Goal: Task Accomplishment & Management: Manage account settings

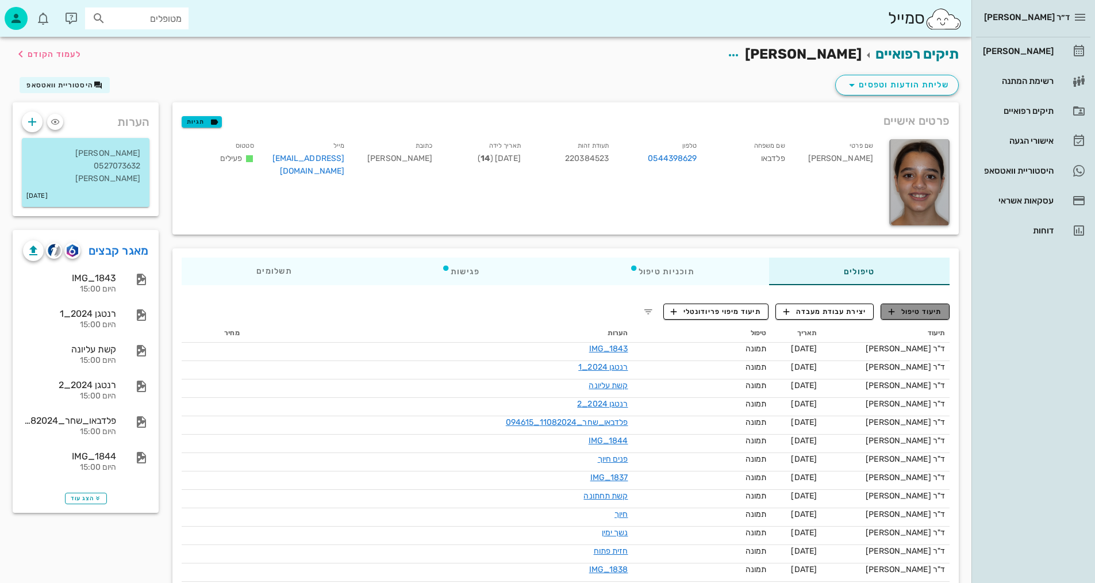
click at [936, 311] on span "תיעוד טיפול" at bounding box center [914, 311] width 53 height 10
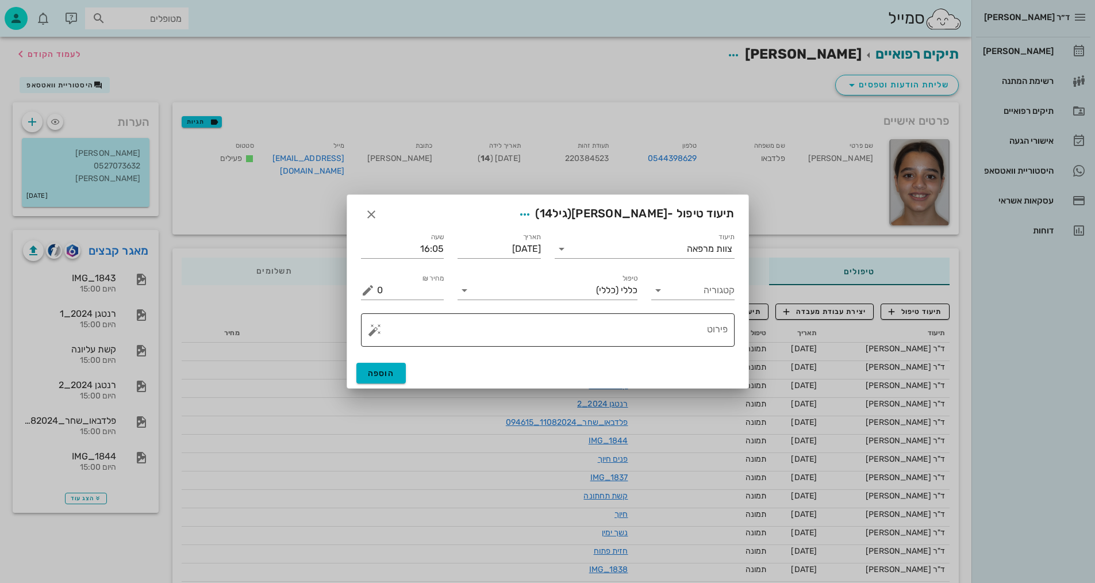
click at [663, 334] on textarea "פירוט" at bounding box center [552, 333] width 351 height 28
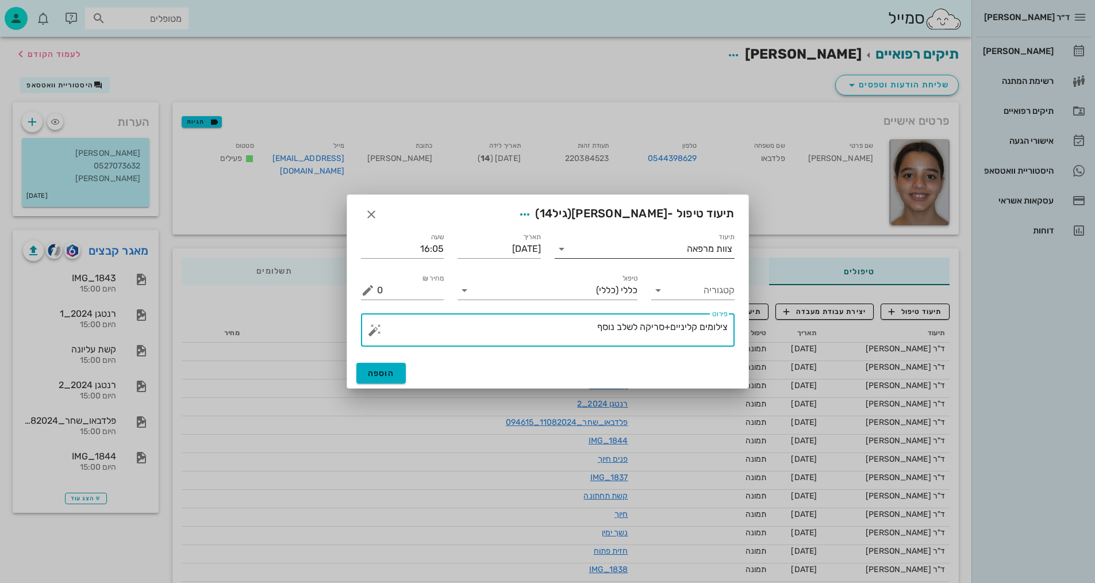
type textarea "צילומים קליניים+סריקה לשלב נוסף"
click at [568, 252] on icon at bounding box center [562, 249] width 14 height 14
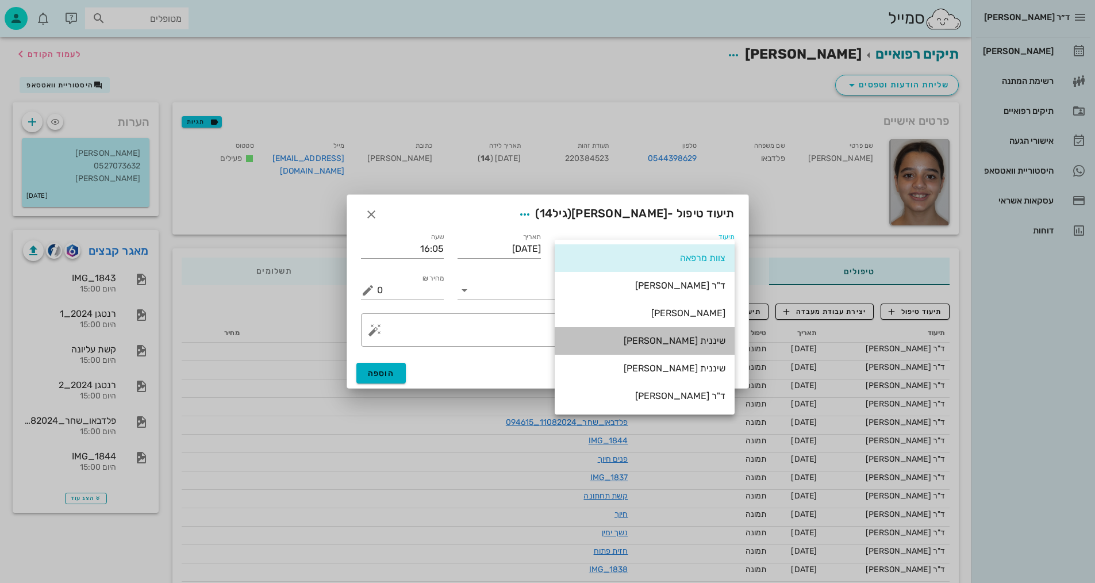
click at [707, 341] on div "שיננית [PERSON_NAME]" at bounding box center [644, 340] width 161 height 11
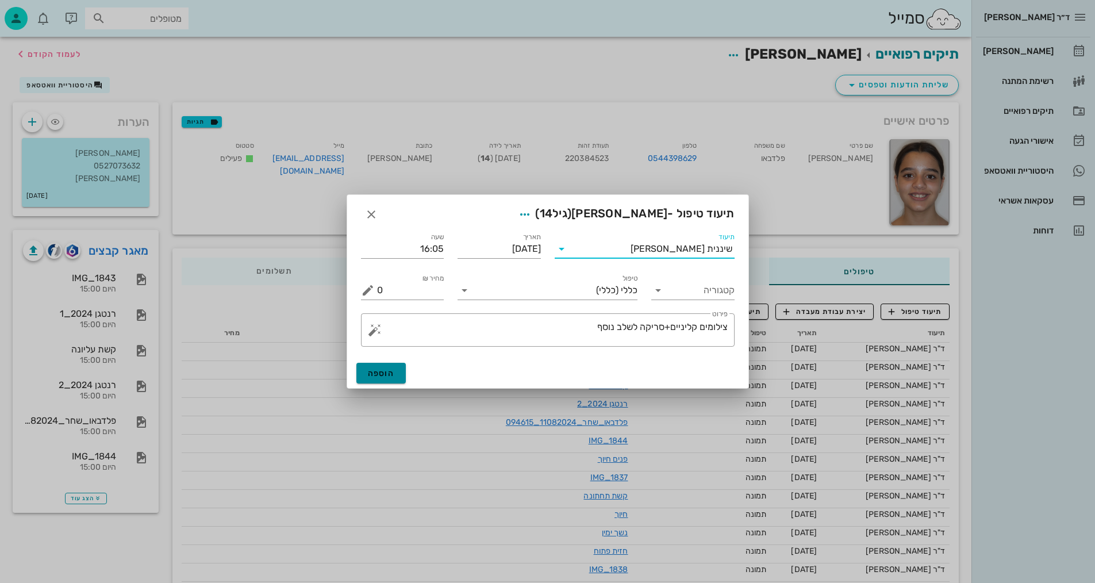
click at [395, 371] on button "הוספה" at bounding box center [381, 373] width 50 height 21
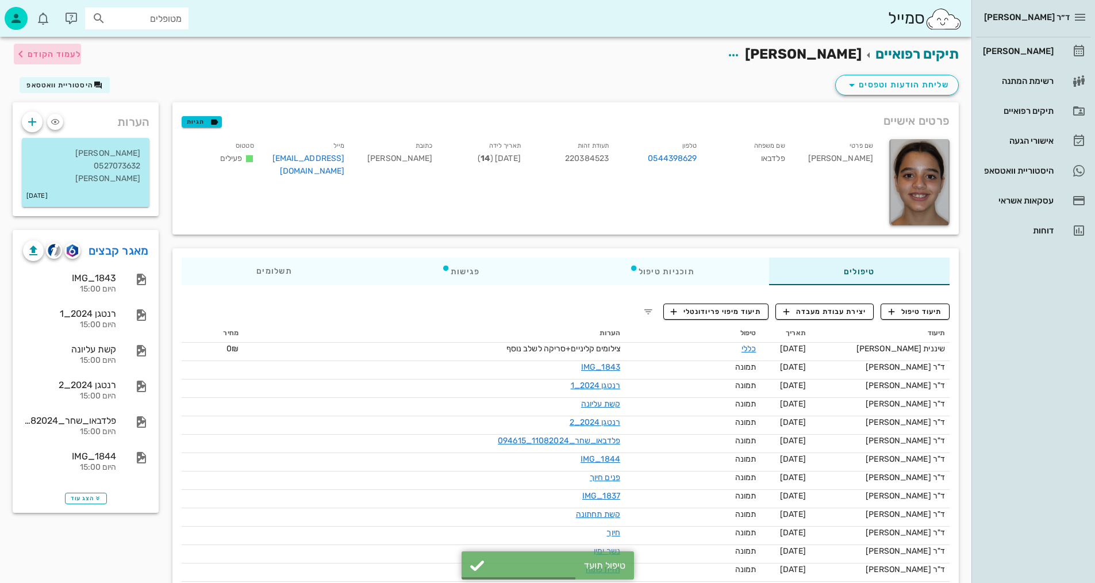
click at [42, 52] on span "לעמוד הקודם" at bounding box center [54, 54] width 53 height 10
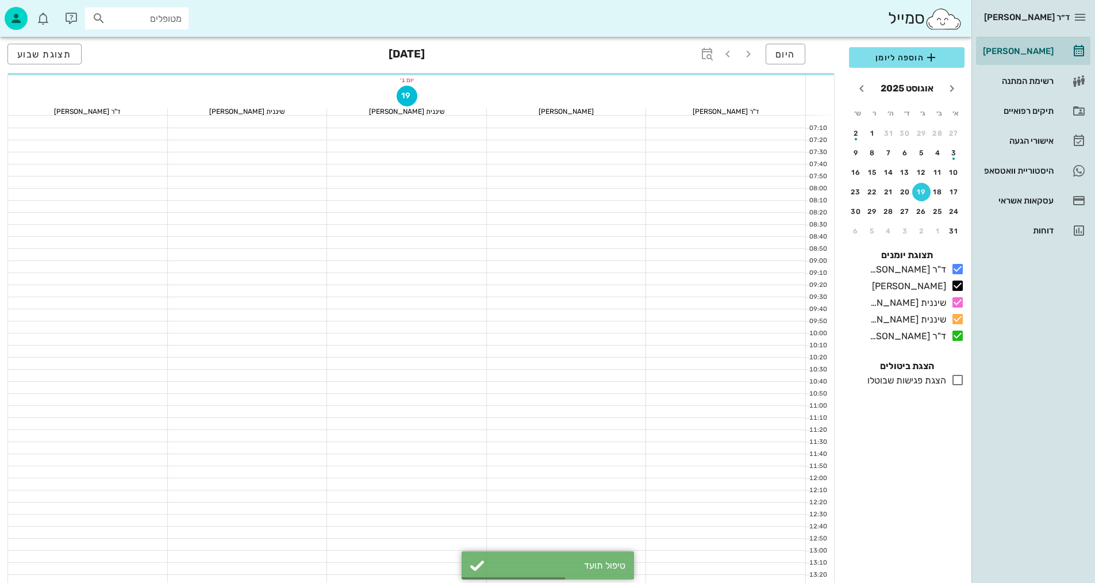
scroll to position [172, 0]
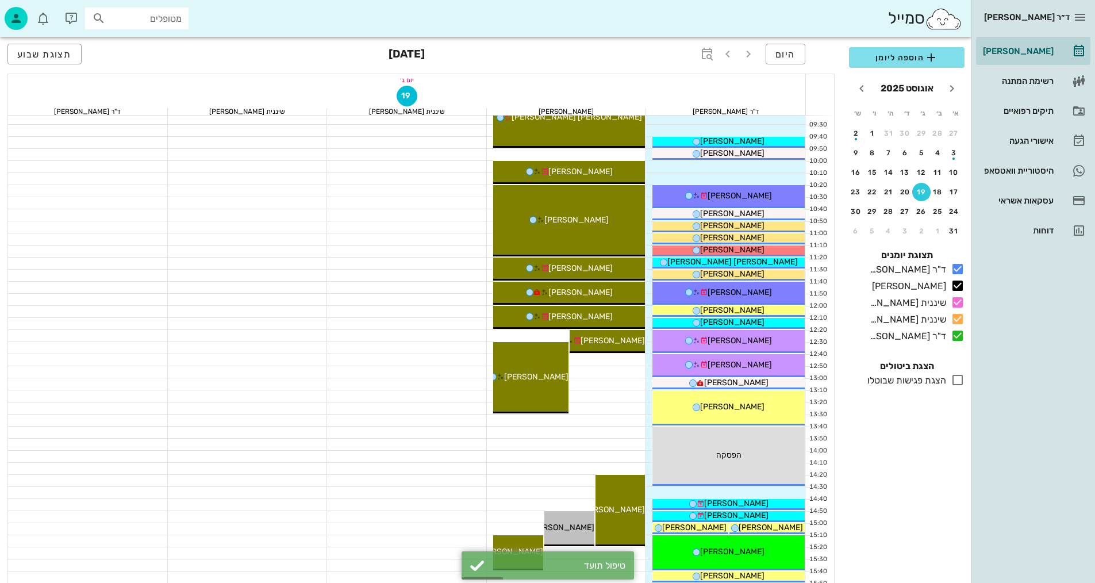
click at [614, 414] on div at bounding box center [567, 419] width 160 height 11
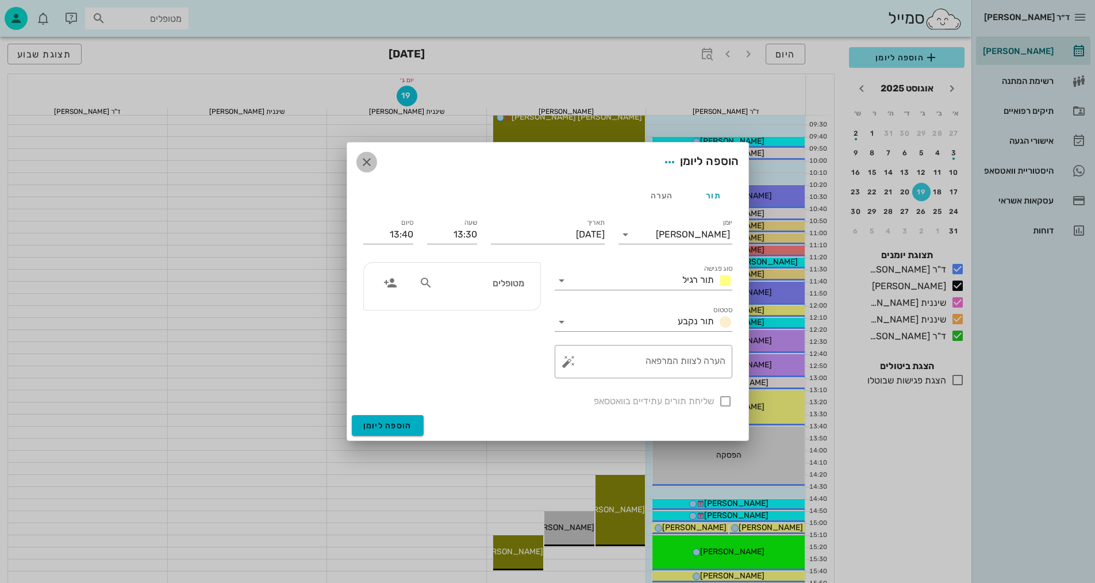
click at [367, 170] on button "button" at bounding box center [366, 162] width 21 height 21
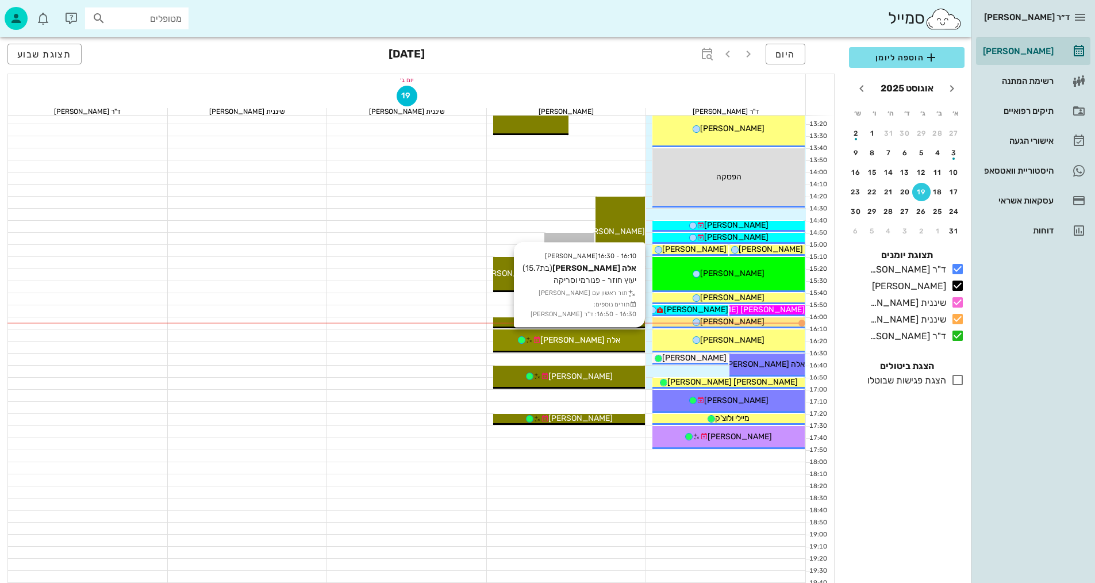
scroll to position [460, 0]
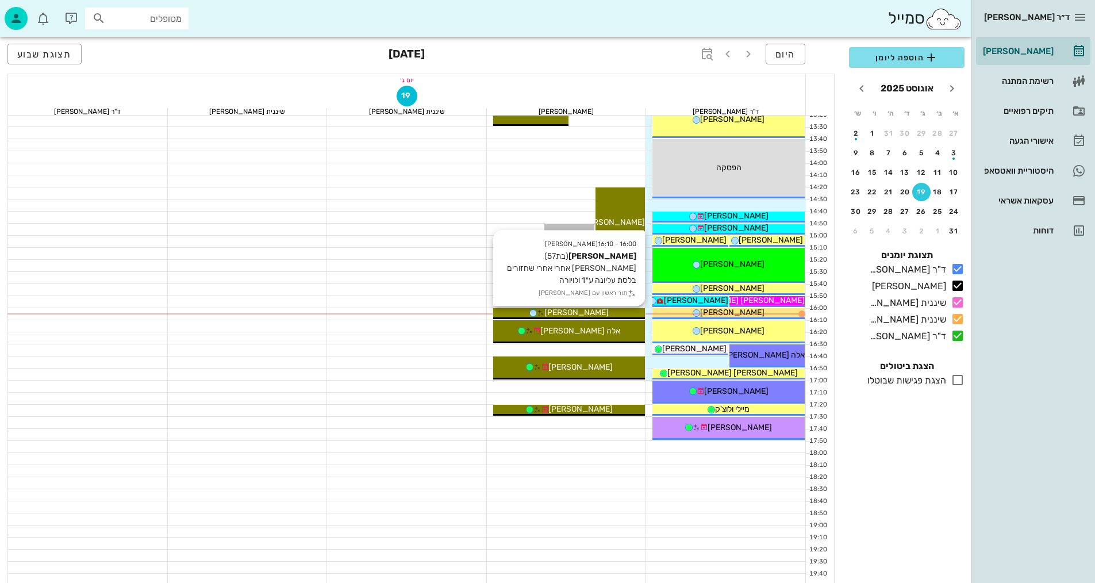
click at [625, 315] on div "[PERSON_NAME]" at bounding box center [569, 312] width 152 height 12
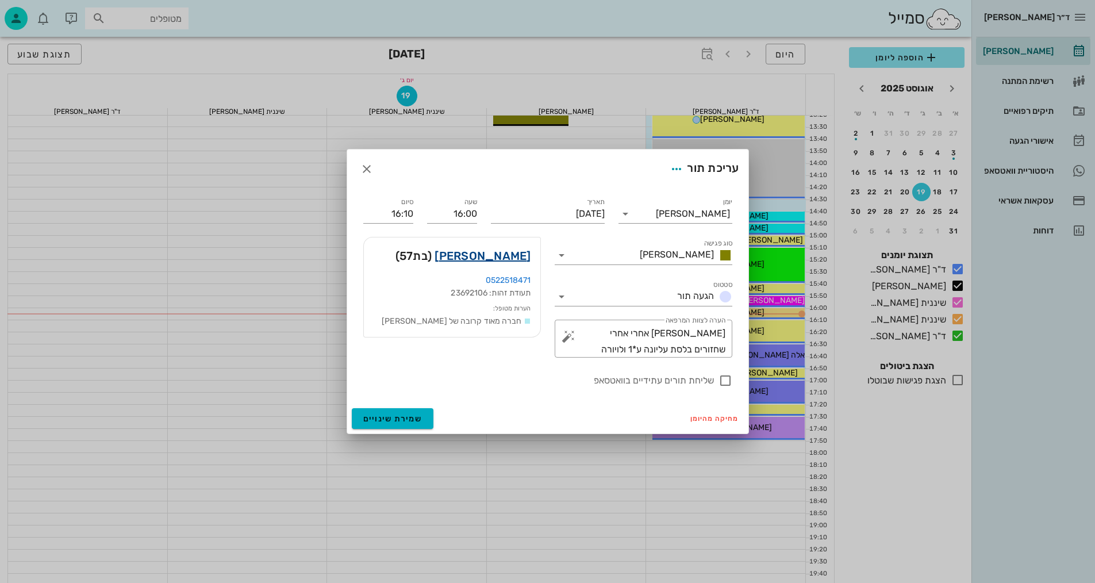
click at [503, 251] on link "גלית סולומון" at bounding box center [482, 256] width 96 height 18
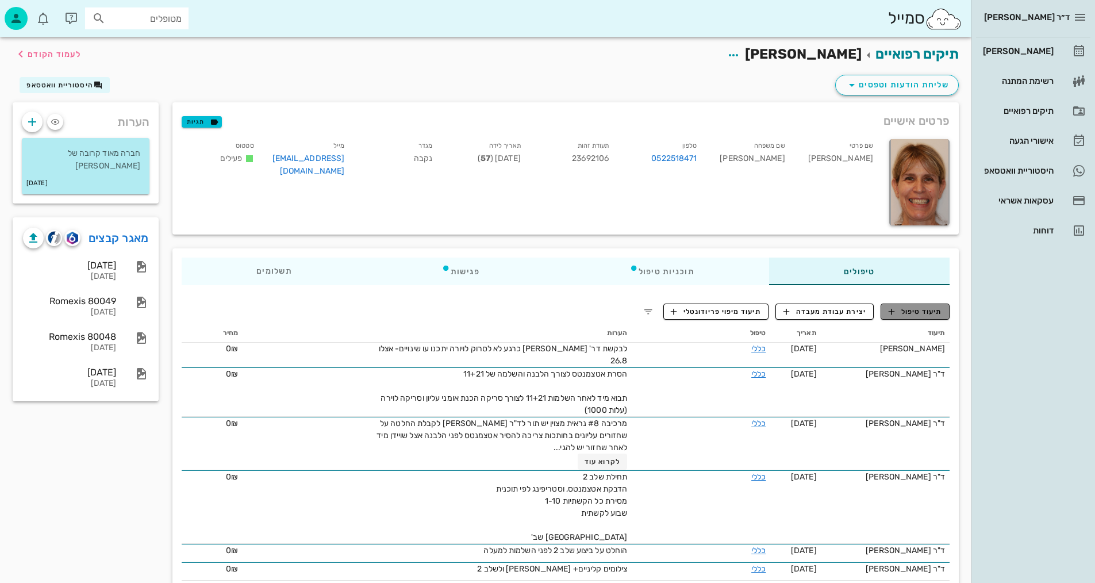
click at [925, 313] on span "תיעוד טיפול" at bounding box center [914, 311] width 53 height 10
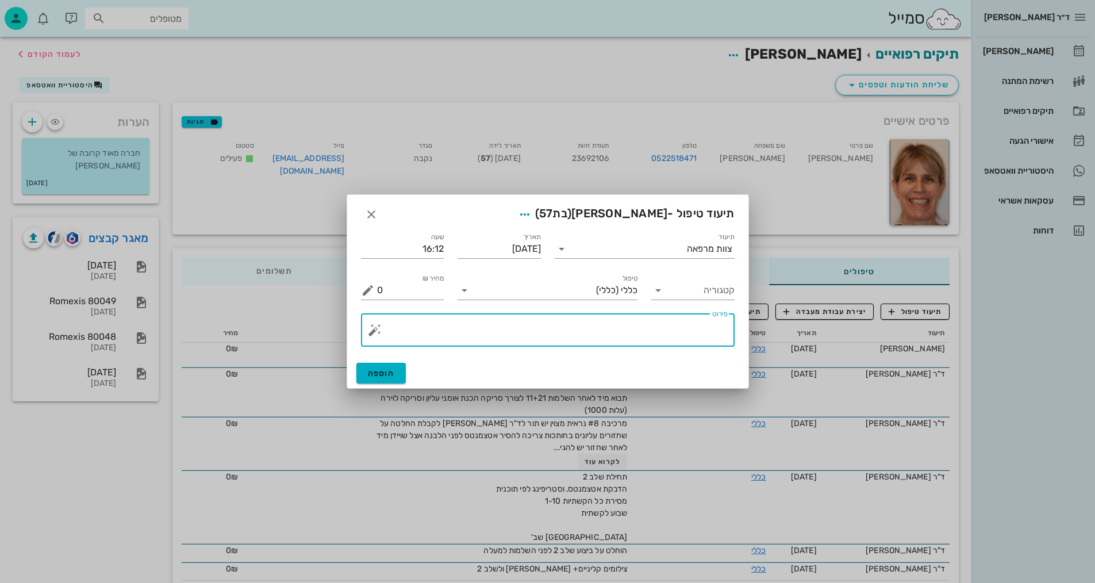
click at [638, 337] on textarea "פירוט" at bounding box center [552, 333] width 351 height 28
type textarea "ב"
drag, startPoint x: 652, startPoint y: 325, endPoint x: 661, endPoint y: 330, distance: 10.3
click at [654, 326] on textarea "סריקה לאומני עליוני זמני" at bounding box center [552, 333] width 351 height 28
type textarea "סריקה לאומני עליון זמני"
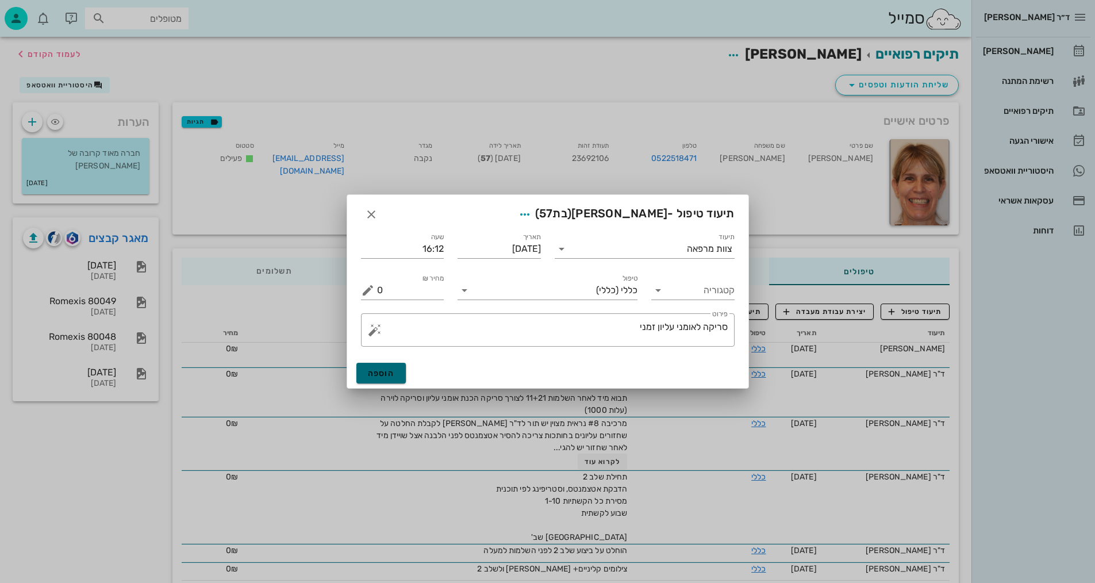
click at [397, 375] on button "הוספה" at bounding box center [381, 373] width 50 height 21
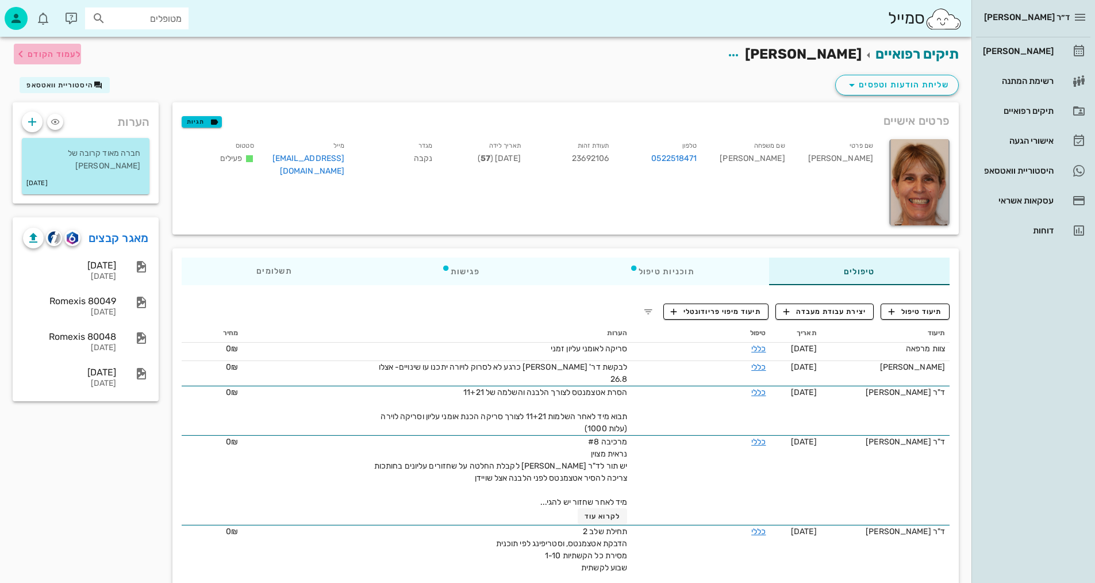
click at [66, 52] on span "לעמוד הקודם" at bounding box center [54, 54] width 53 height 10
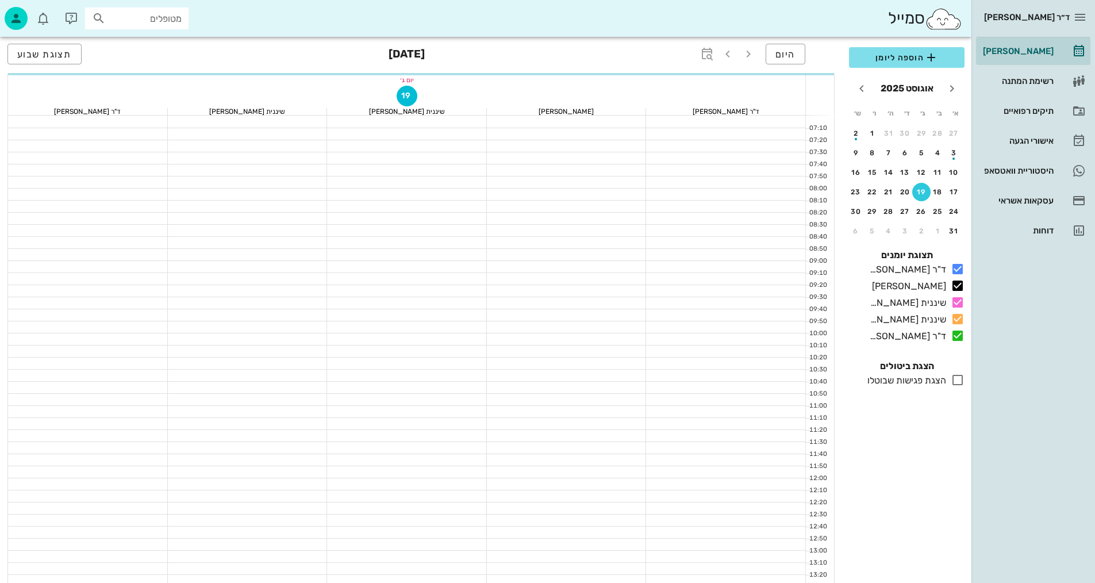
scroll to position [460, 0]
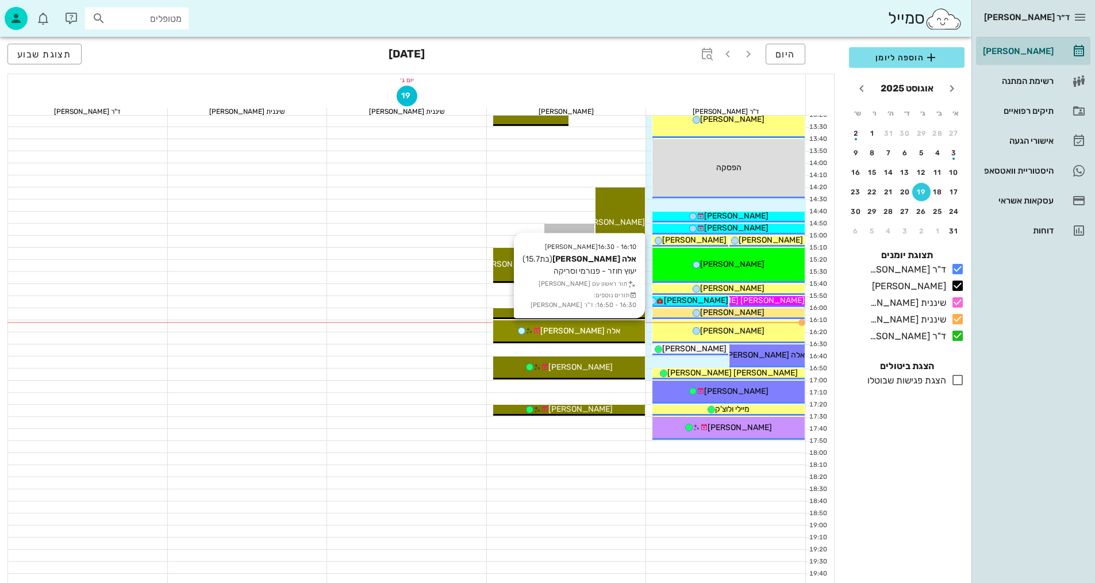
click at [598, 328] on div "אלה [PERSON_NAME]" at bounding box center [569, 331] width 152 height 12
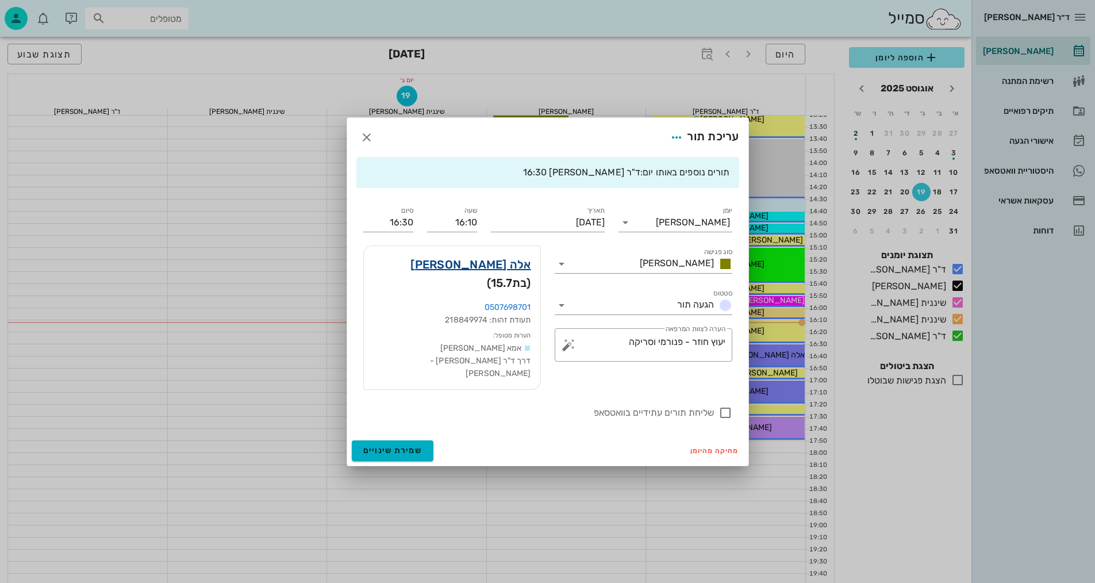
click at [511, 274] on link "אלה מלצר" at bounding box center [470, 264] width 120 height 18
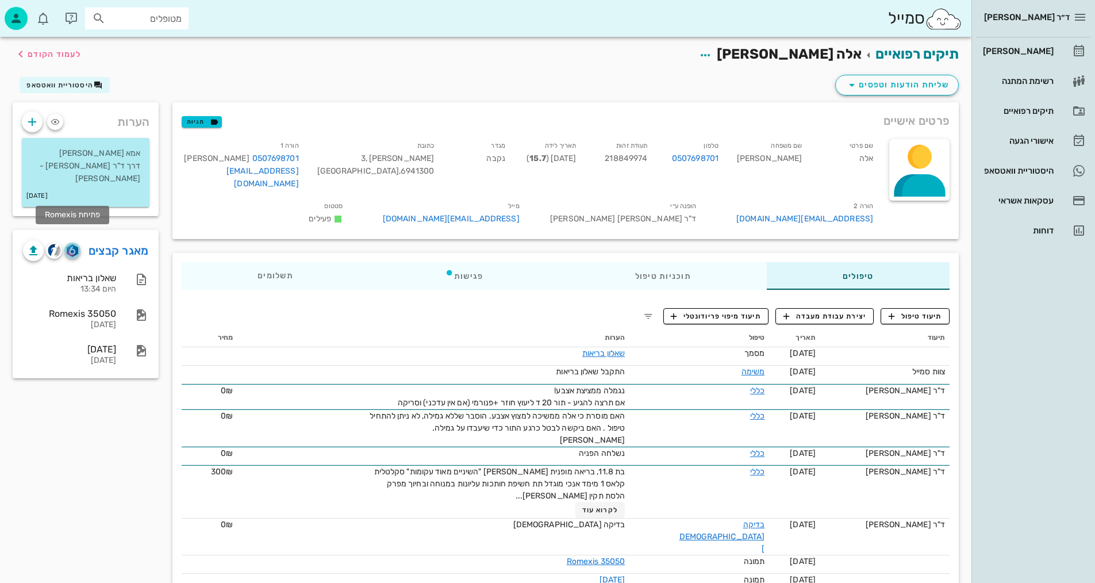
click at [75, 244] on img "button" at bounding box center [72, 250] width 11 height 13
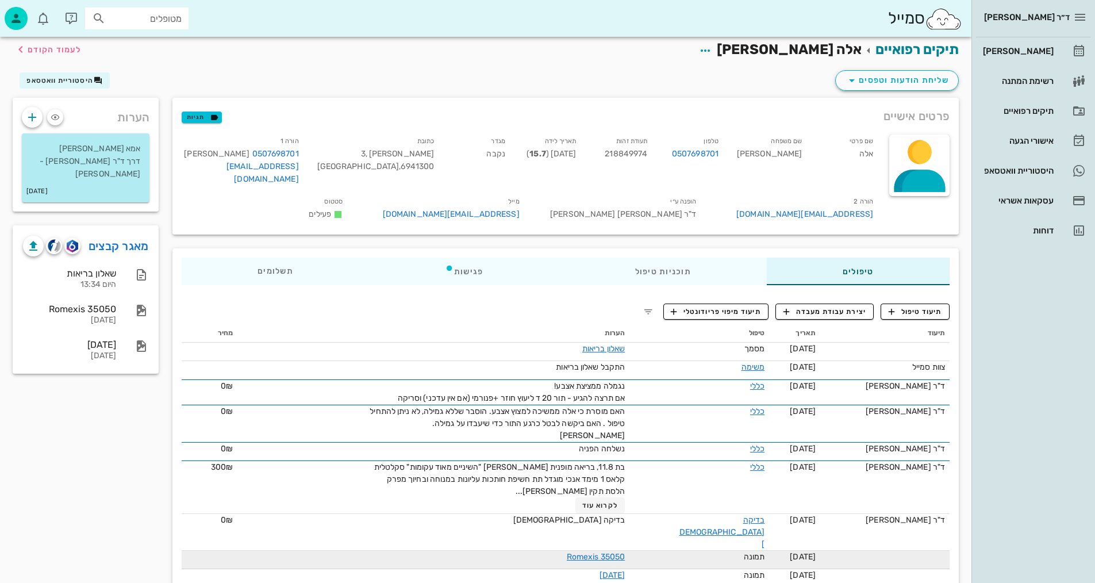
scroll to position [6, 0]
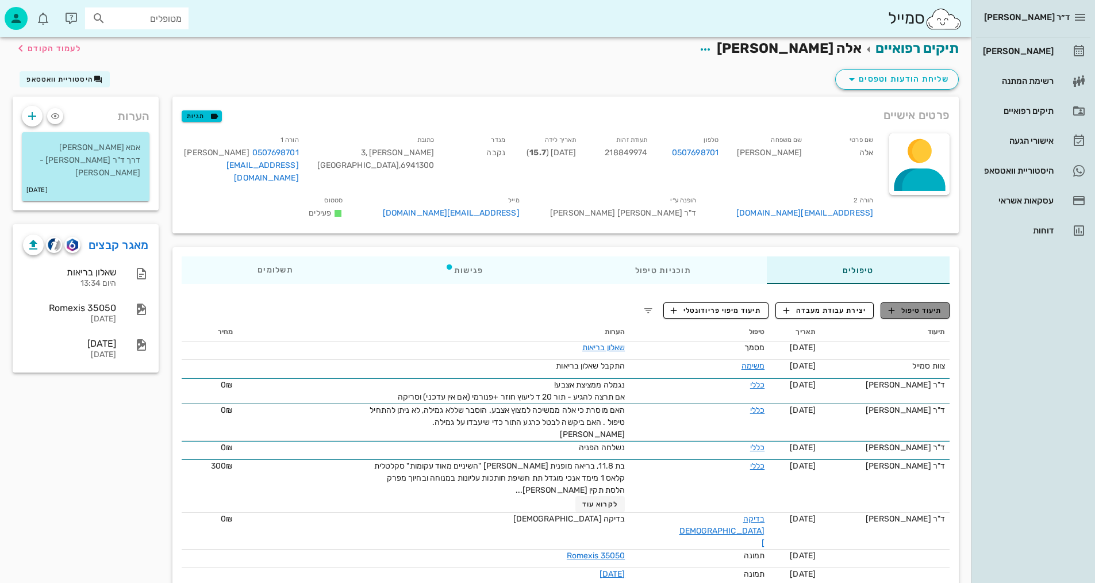
click at [931, 305] on span "תיעוד טיפול" at bounding box center [914, 310] width 53 height 10
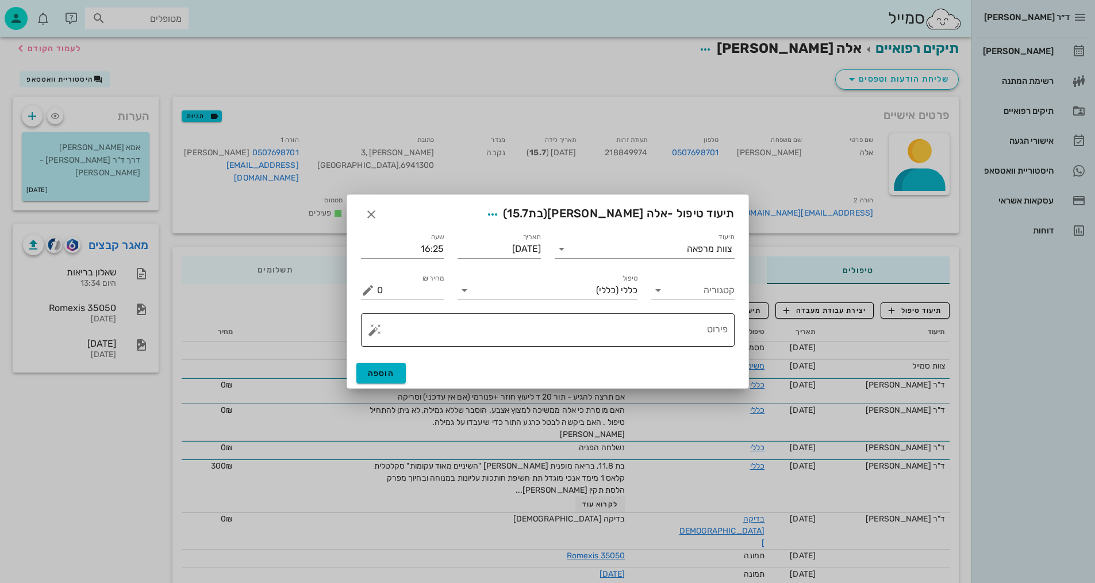
click at [635, 326] on textarea "פירוט" at bounding box center [552, 333] width 351 height 28
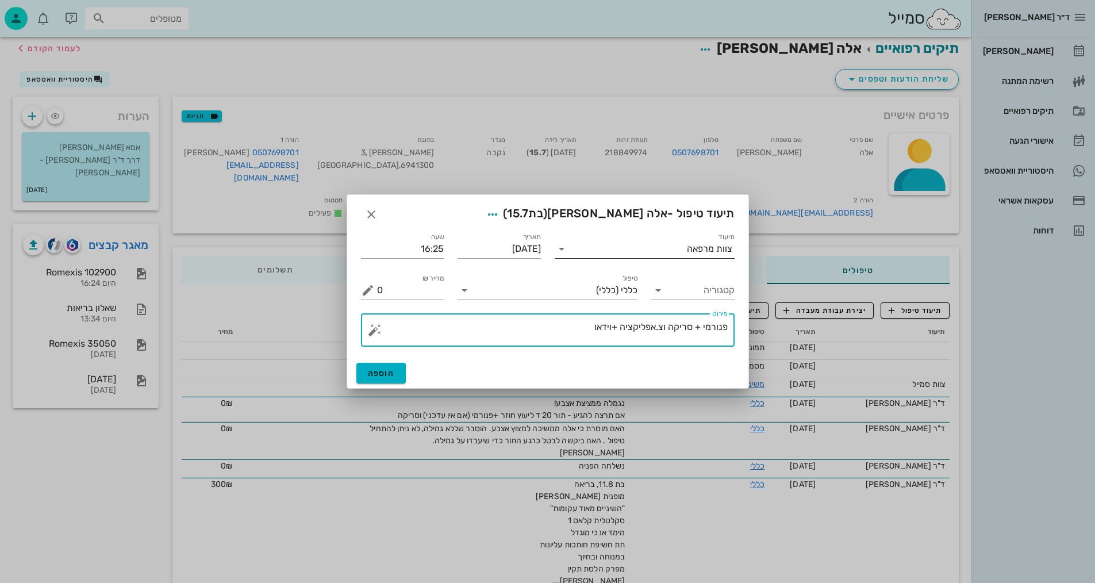
type textarea "פנורמי + סריקה וצ.אפליקציה +וידאו"
click at [665, 254] on input "תיעוד" at bounding box center [629, 249] width 116 height 18
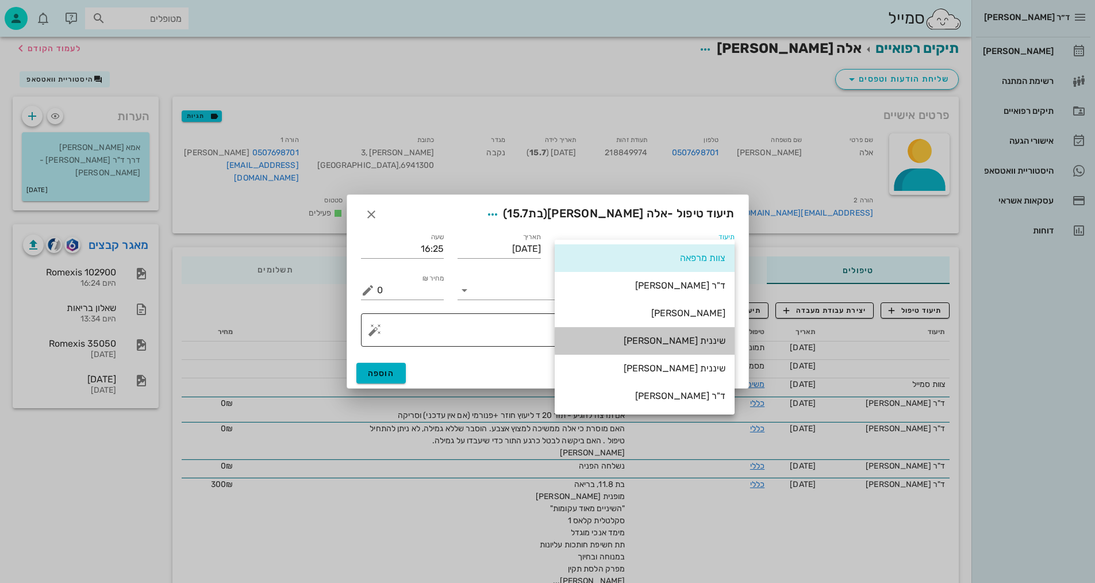
drag, startPoint x: 702, startPoint y: 341, endPoint x: 676, endPoint y: 346, distance: 26.3
click at [701, 341] on div "שיננית [PERSON_NAME]" at bounding box center [644, 340] width 161 height 11
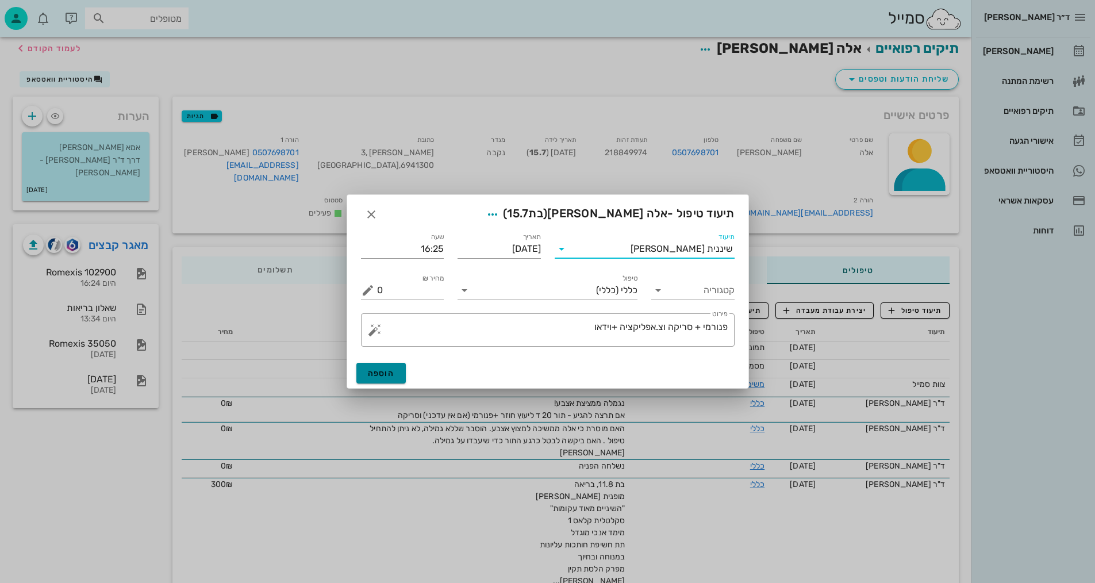
click at [381, 370] on span "הוספה" at bounding box center [381, 373] width 27 height 10
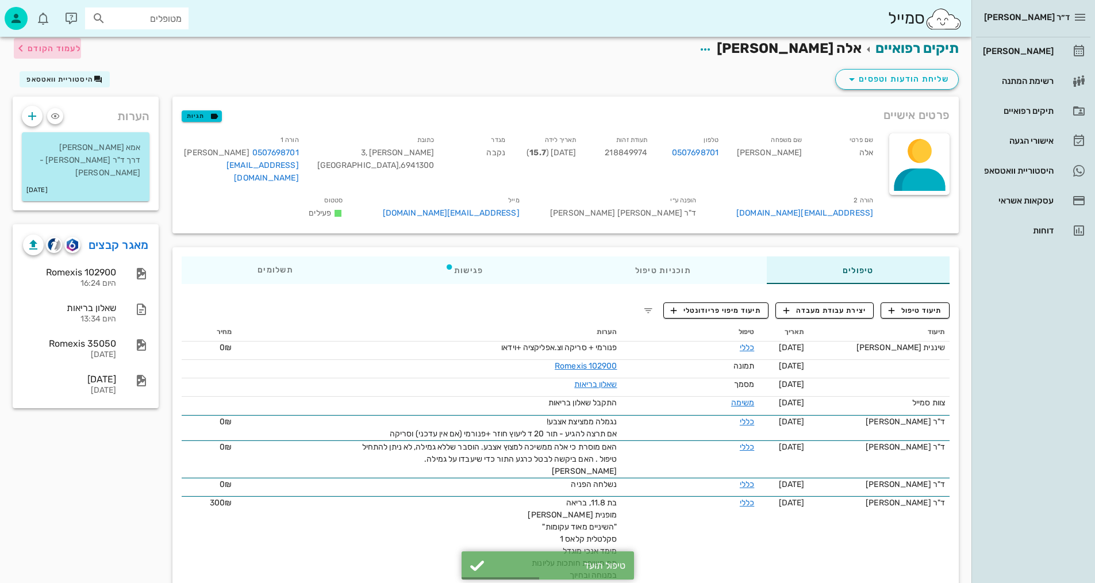
click at [36, 48] on span "לעמוד הקודם" at bounding box center [54, 49] width 53 height 10
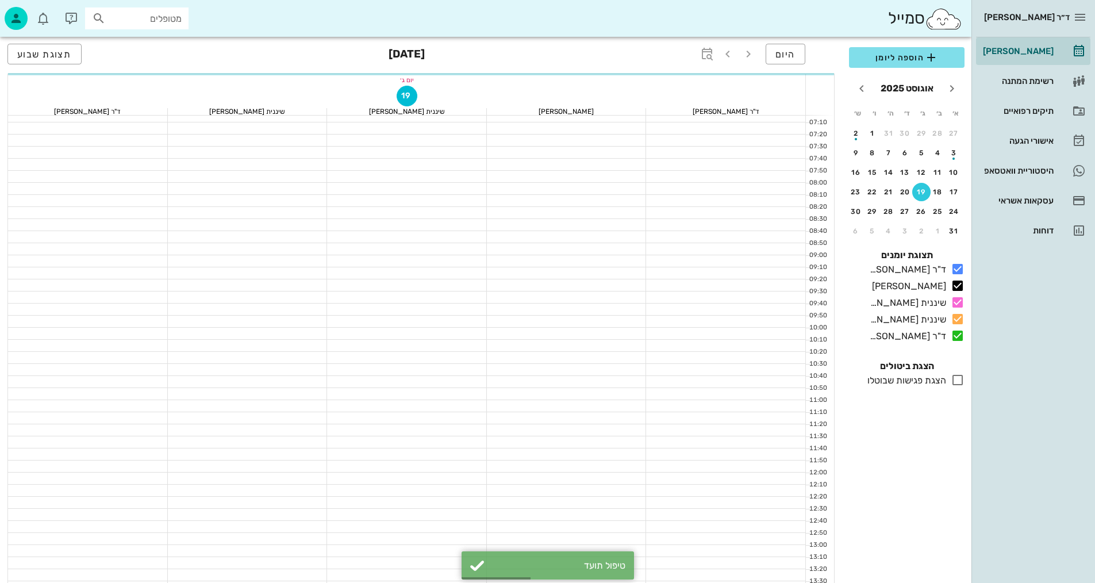
scroll to position [460, 0]
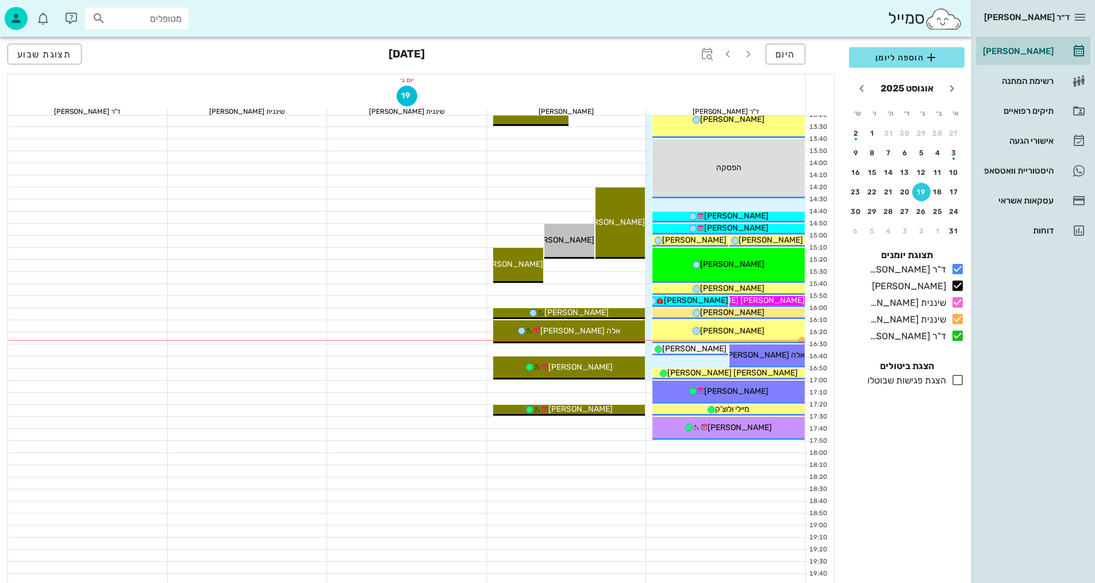
click at [510, 486] on div at bounding box center [567, 482] width 160 height 11
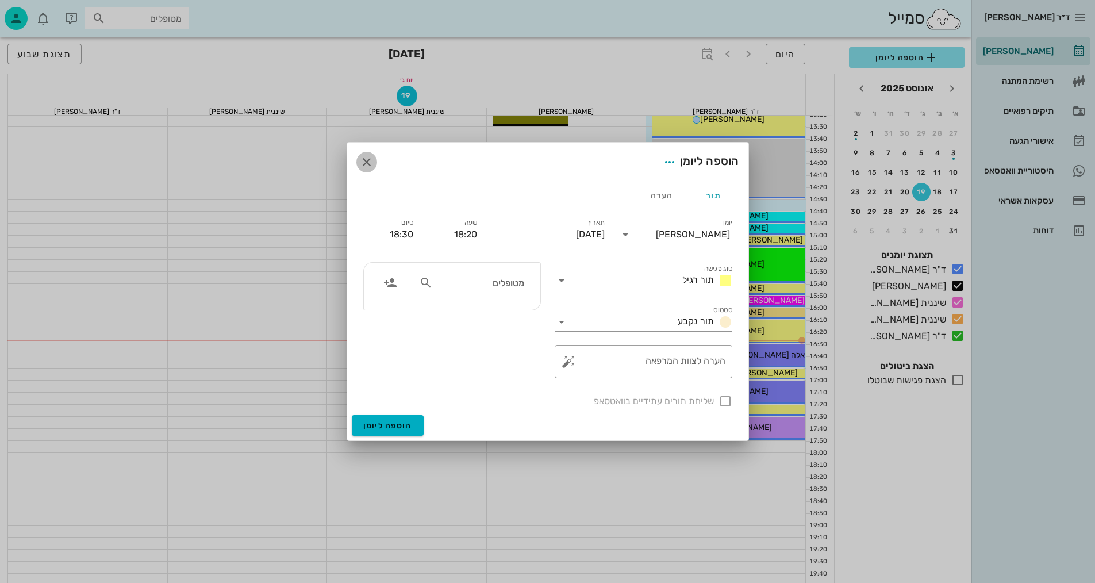
click at [369, 159] on icon "button" at bounding box center [367, 162] width 14 height 14
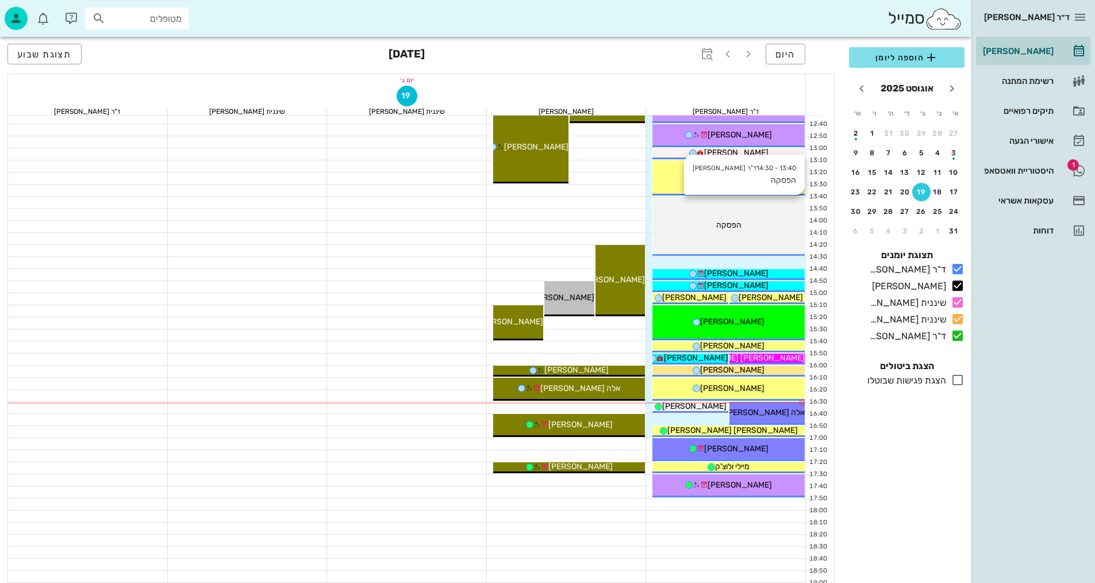
scroll to position [547, 0]
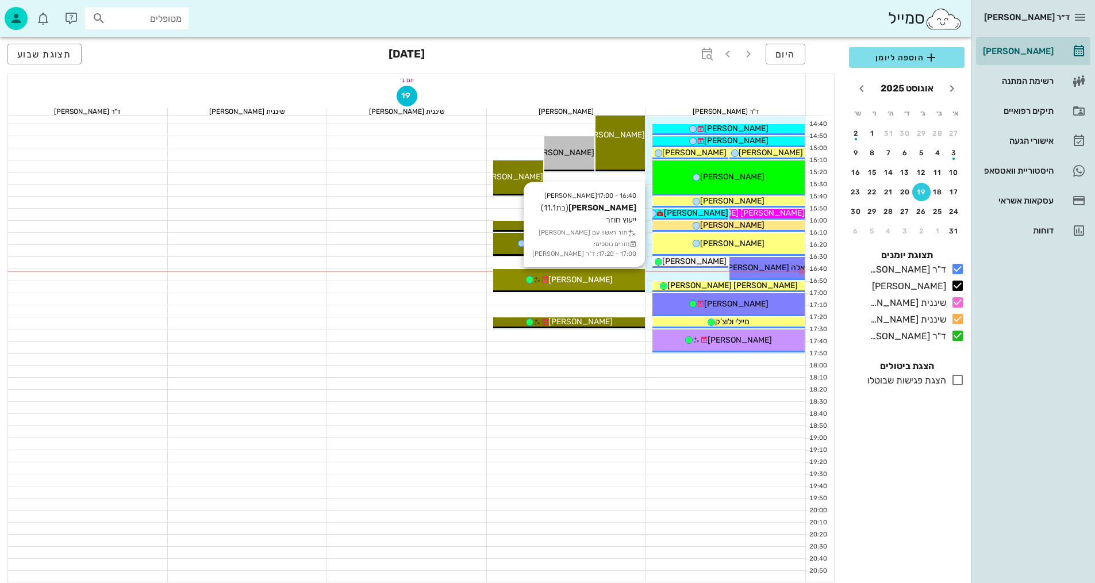
click at [614, 278] on div "[PERSON_NAME]" at bounding box center [569, 280] width 152 height 12
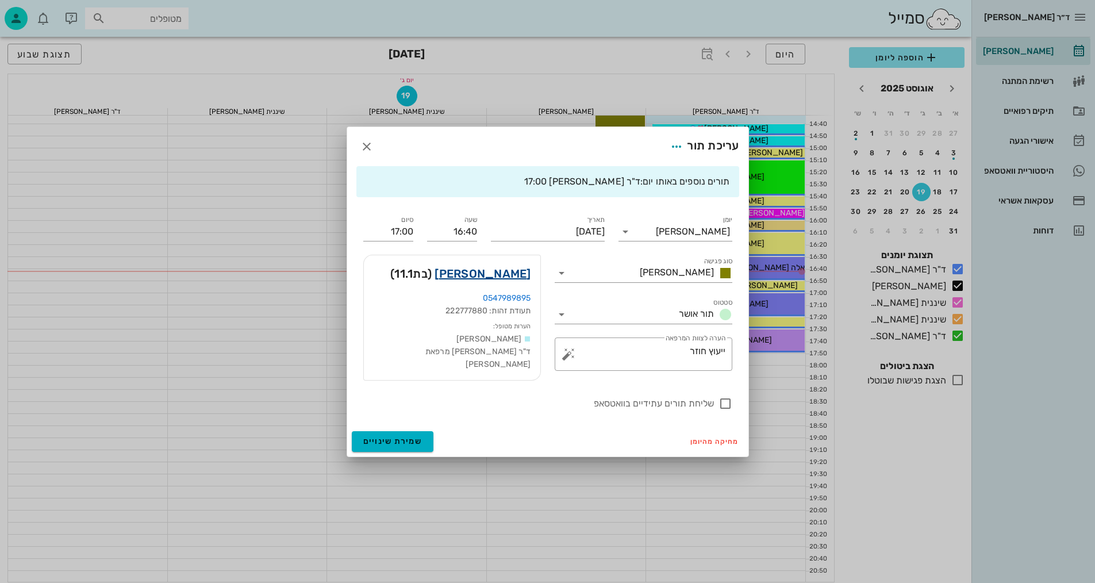
click at [519, 274] on link "יובל זימן" at bounding box center [482, 273] width 96 height 18
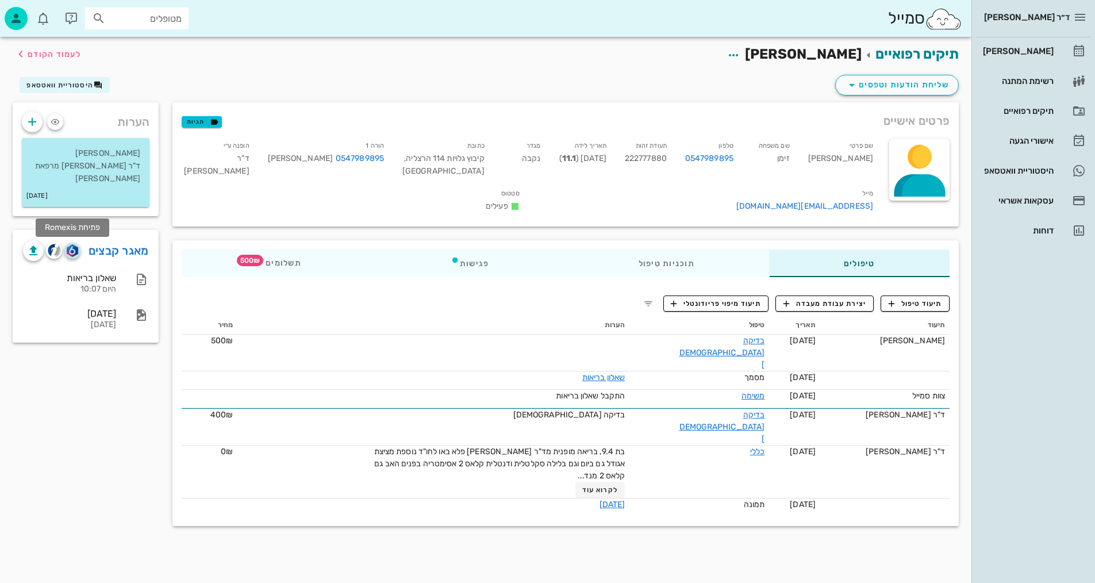
click at [73, 245] on img "button" at bounding box center [72, 250] width 11 height 13
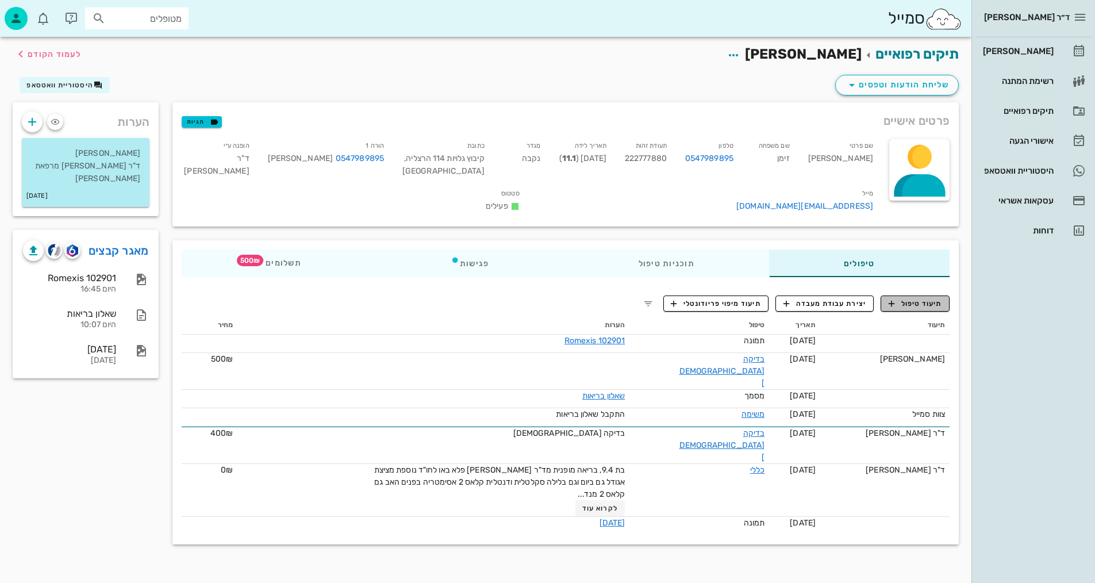
drag, startPoint x: 917, startPoint y: 321, endPoint x: 899, endPoint y: 325, distance: 17.7
click at [917, 311] on button "תיעוד טיפול" at bounding box center [914, 303] width 69 height 16
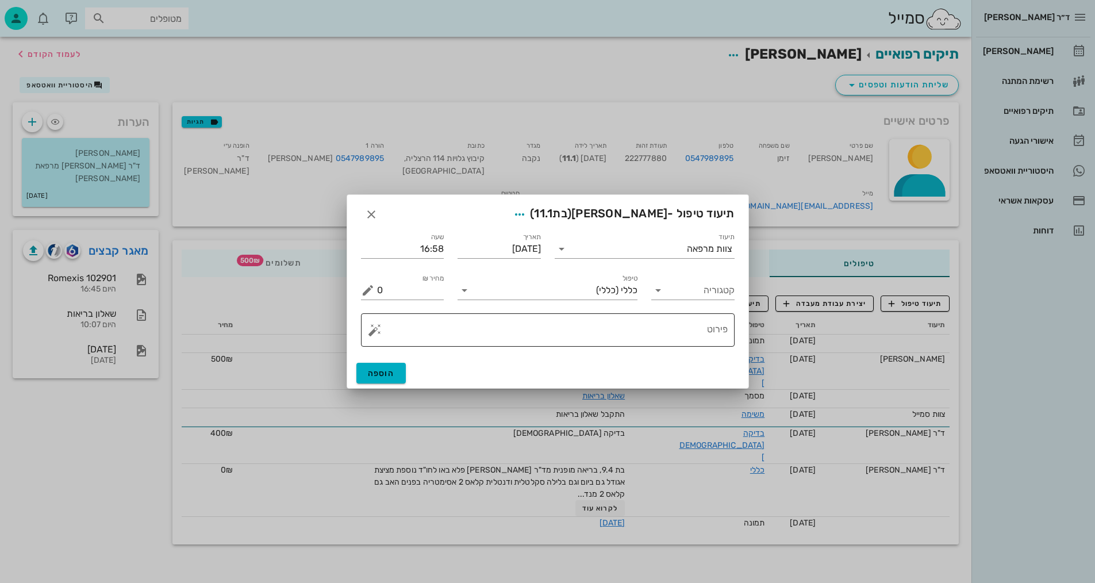
click at [705, 337] on textarea "פירוט" at bounding box center [552, 333] width 351 height 28
type textarea "p"
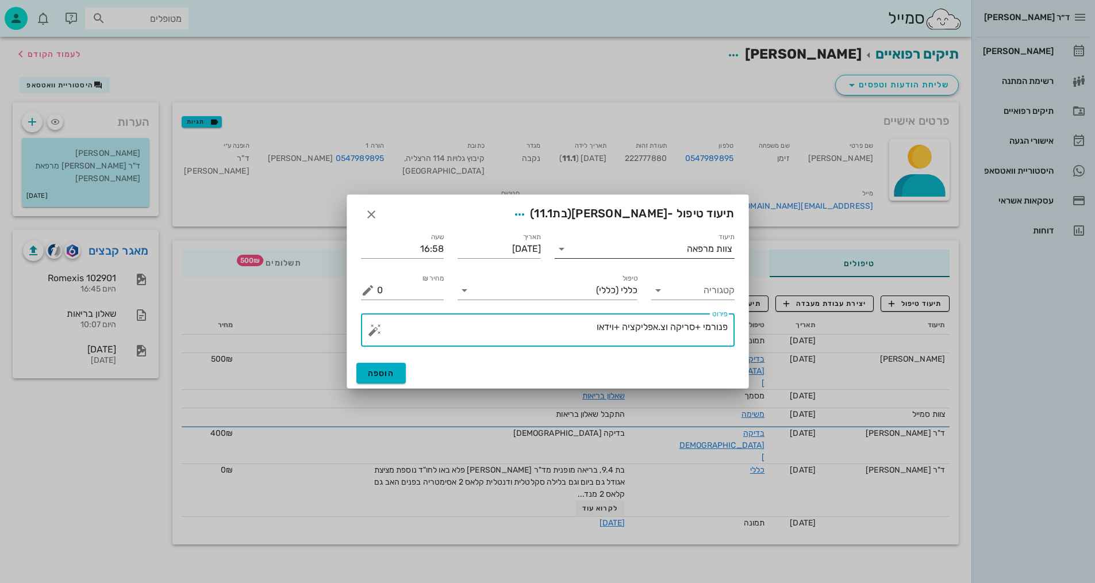
type textarea "פנורמי +סריקה וצ.אפליקציה +וידאו"
click at [576, 255] on input "תיעוד" at bounding box center [629, 249] width 116 height 18
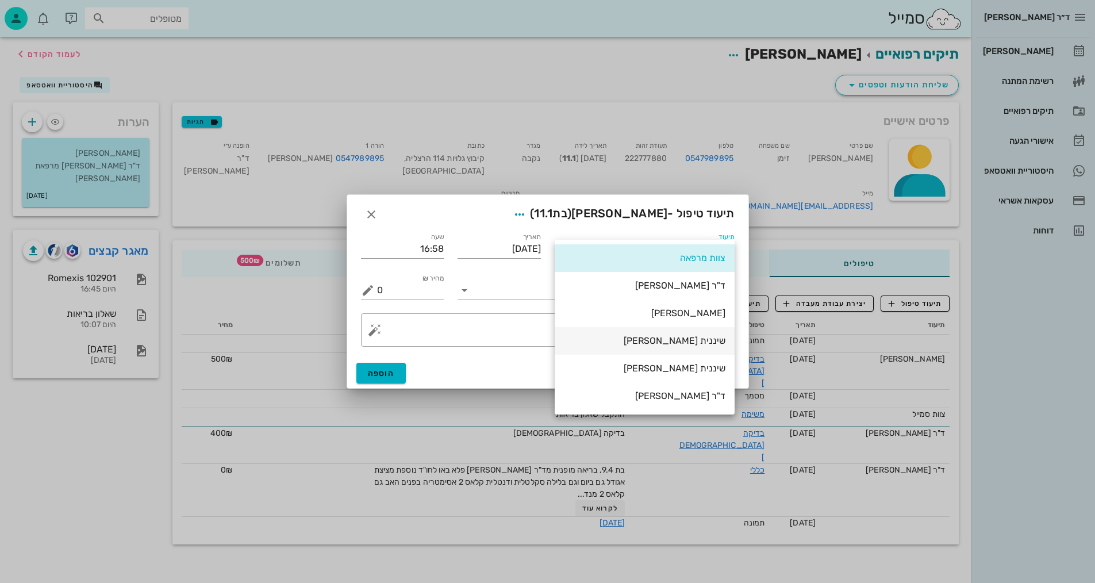
click at [676, 338] on div "שיננית [PERSON_NAME]" at bounding box center [644, 340] width 161 height 11
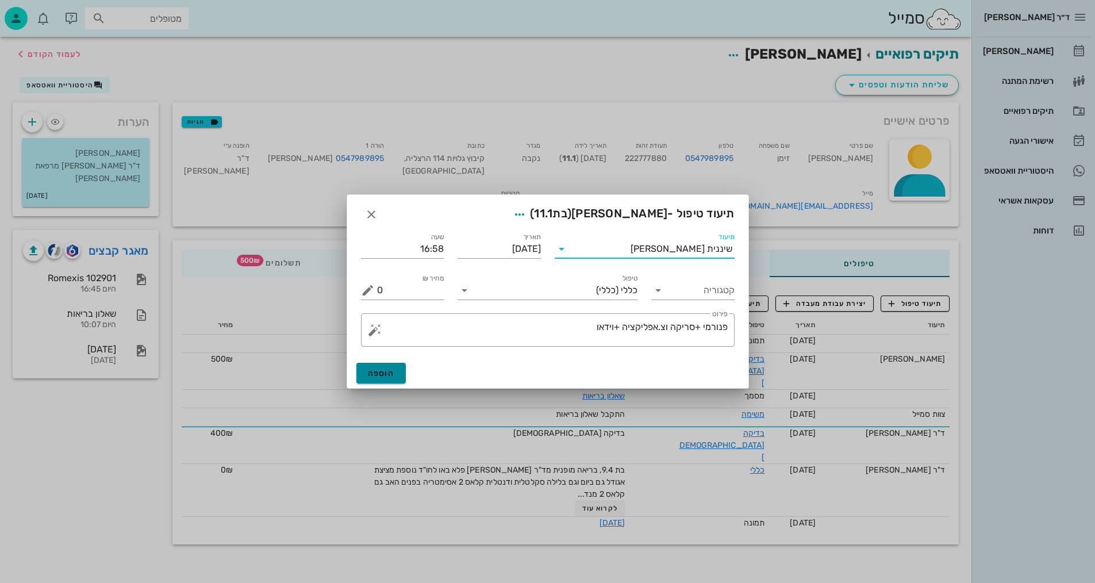
click at [387, 376] on span "הוספה" at bounding box center [381, 373] width 27 height 10
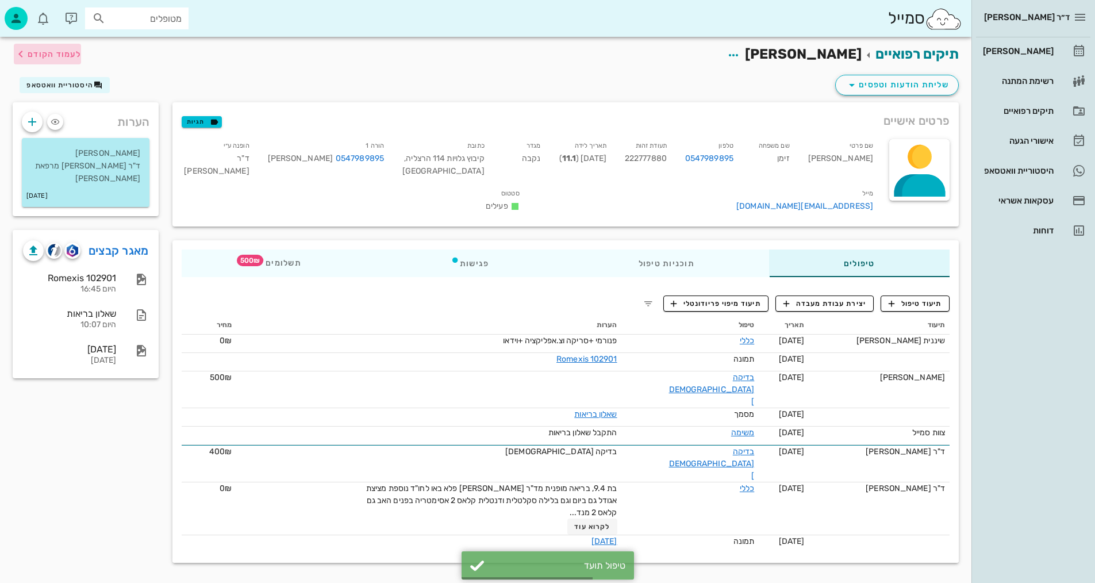
click at [17, 49] on icon "button" at bounding box center [21, 54] width 14 height 14
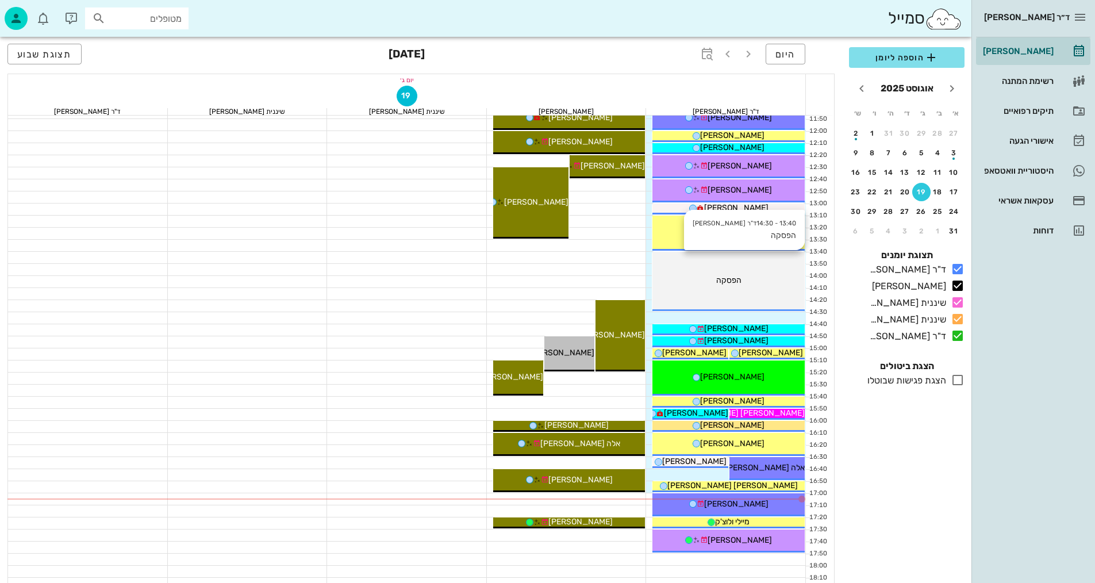
scroll to position [402, 0]
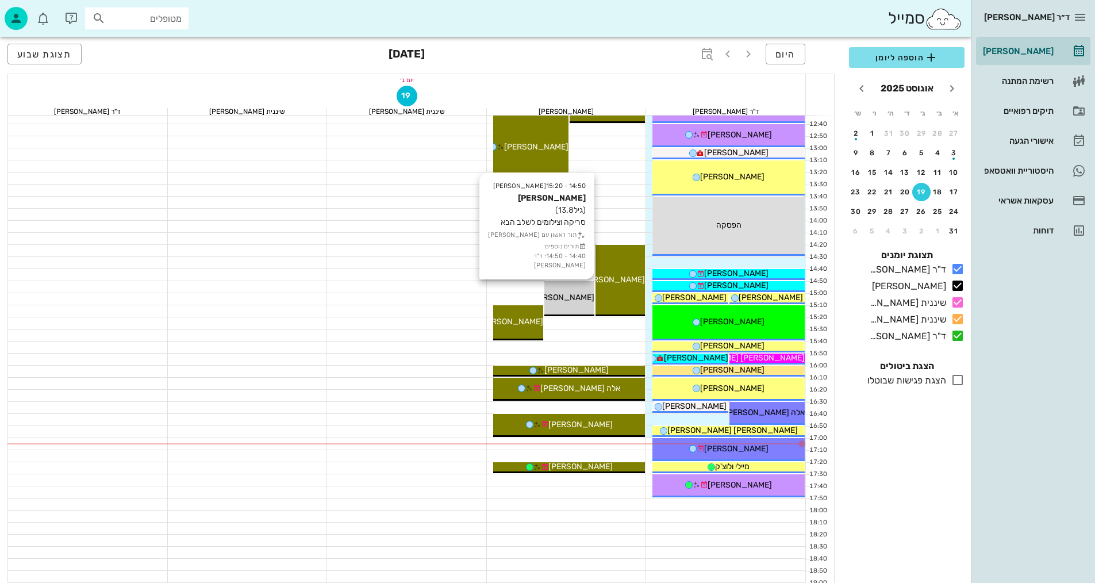
click at [573, 309] on div "14:50 - 15:20 יומן מרפאה איתי זוארץ (גיל 13.8 ) סריקה וצילומים לשלב הבא תור ראש…" at bounding box center [569, 298] width 50 height 35
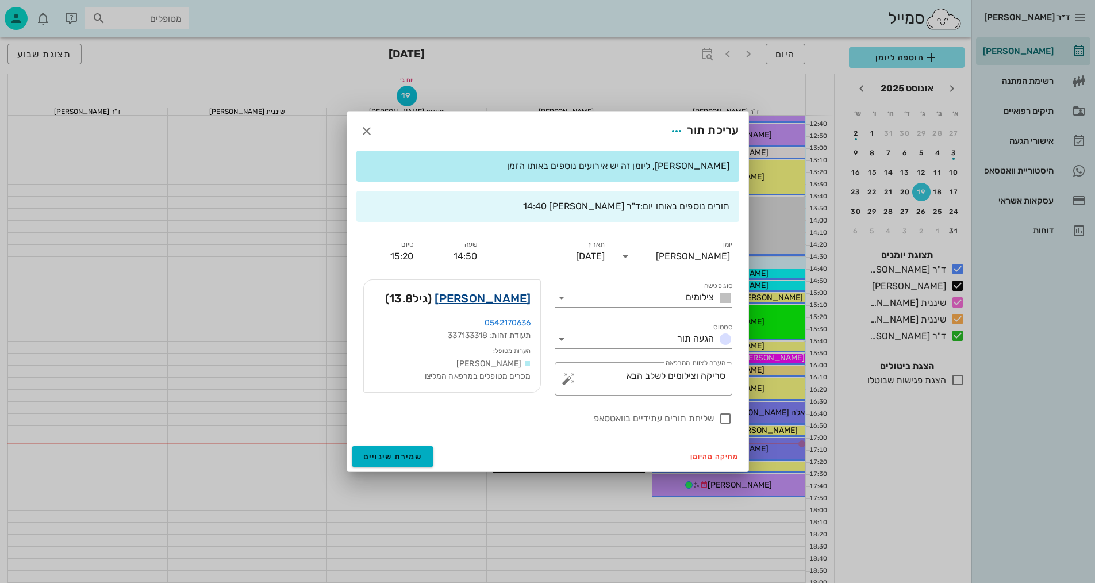
click at [511, 296] on link "איתי זוארץ" at bounding box center [482, 298] width 96 height 18
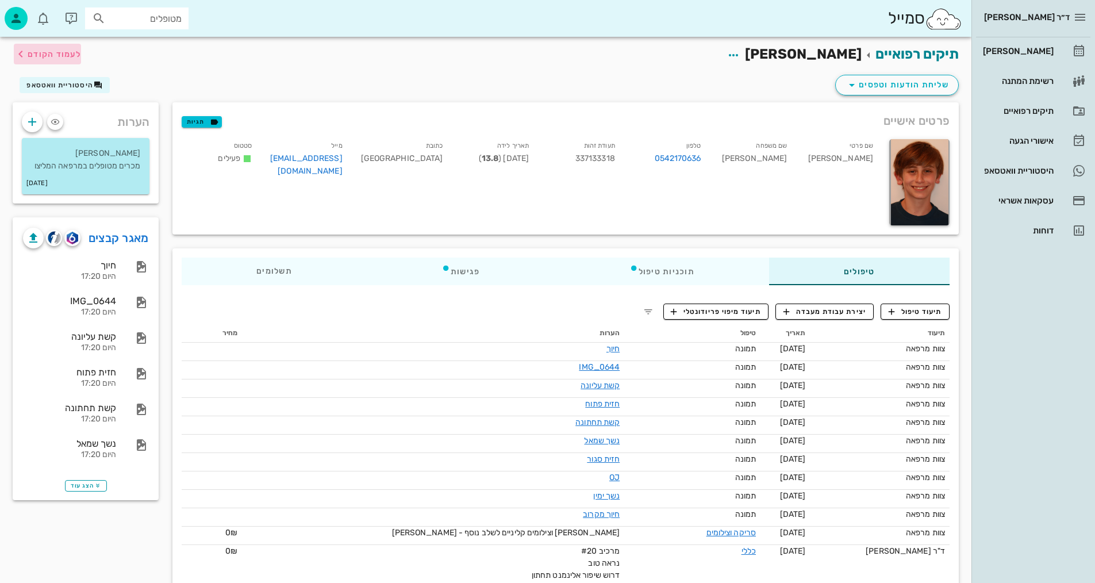
click at [49, 56] on span "לעמוד הקודם" at bounding box center [54, 54] width 53 height 10
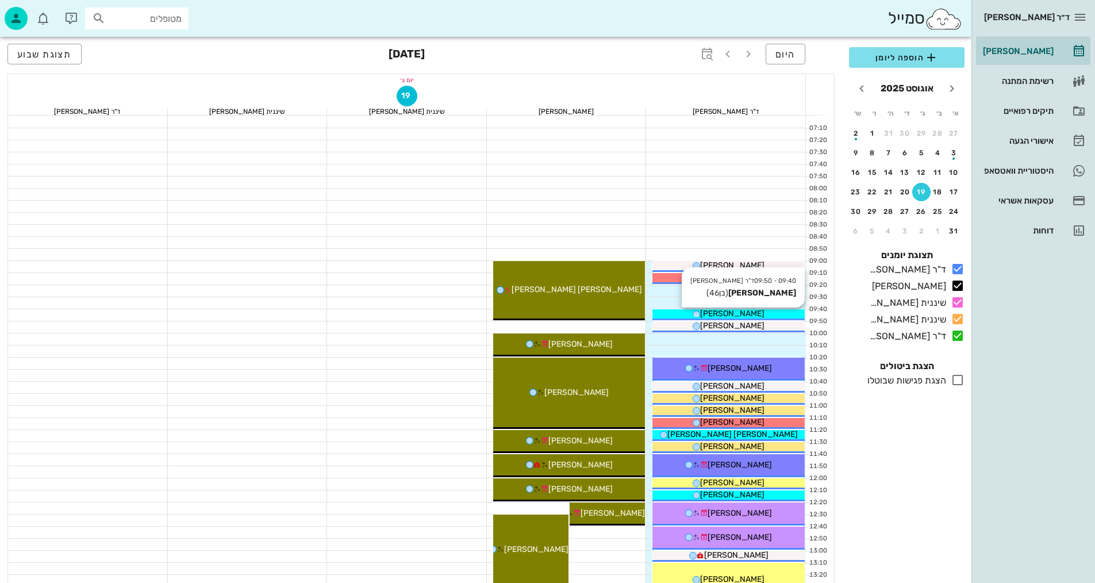
click at [749, 310] on span "[PERSON_NAME]" at bounding box center [732, 314] width 64 height 10
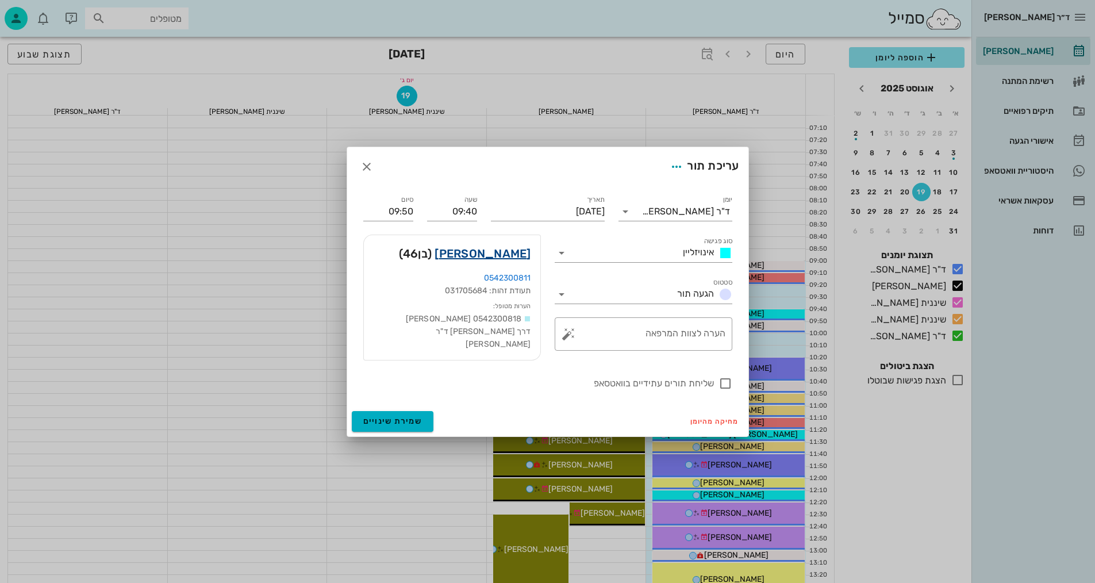
click at [508, 259] on link "יוחאי אזולאי" at bounding box center [482, 253] width 96 height 18
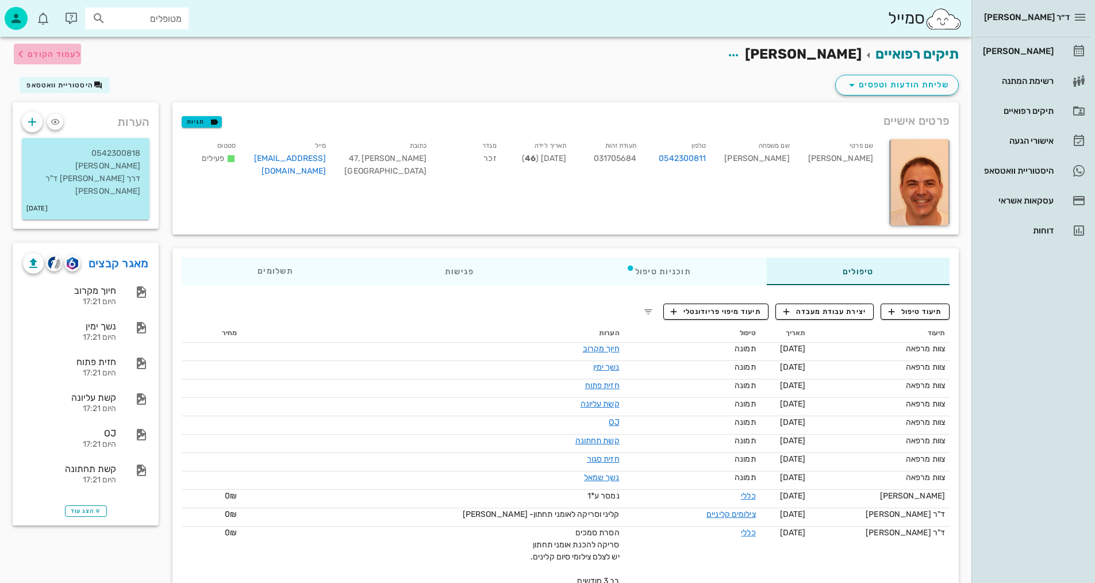
click at [74, 55] on span "לעמוד הקודם" at bounding box center [54, 54] width 53 height 10
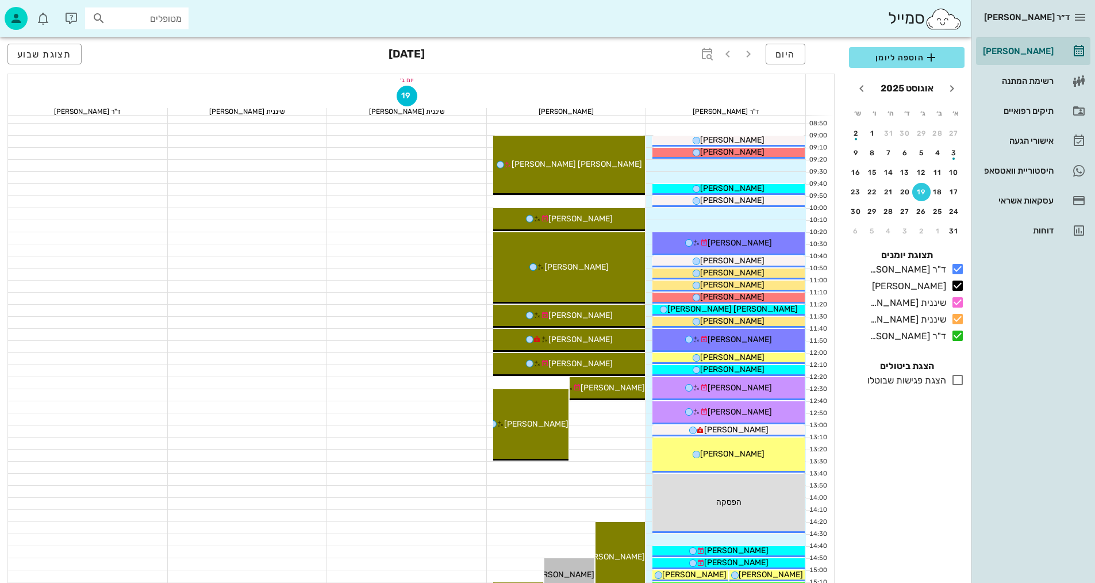
scroll to position [345, 0]
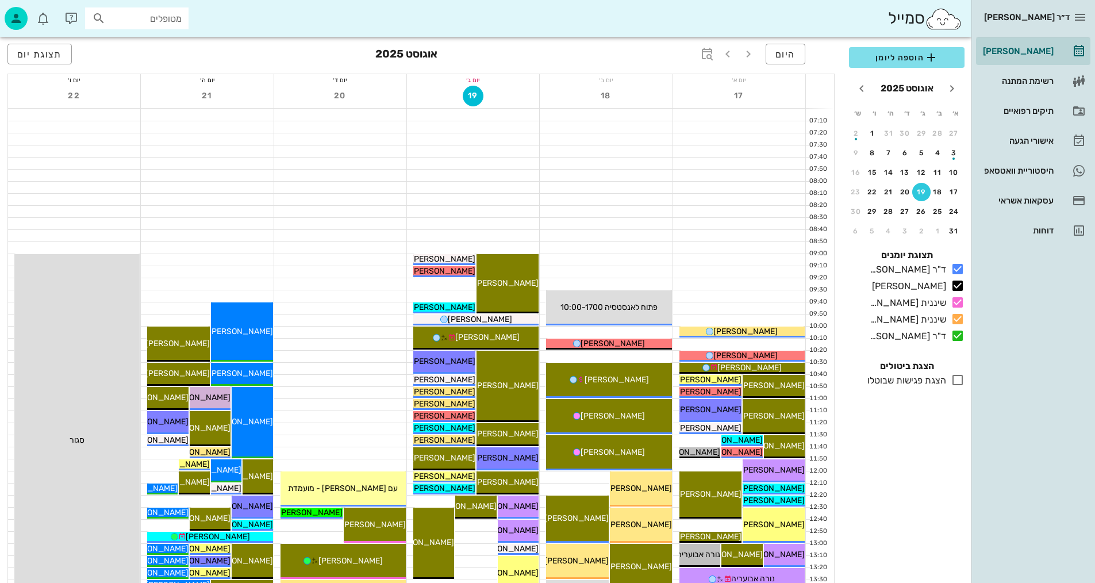
click at [154, 22] on input "מטופלים" at bounding box center [145, 18] width 74 height 15
type input "מיילי"
click at [157, 80] on div "0522447657" at bounding box center [116, 82] width 126 height 9
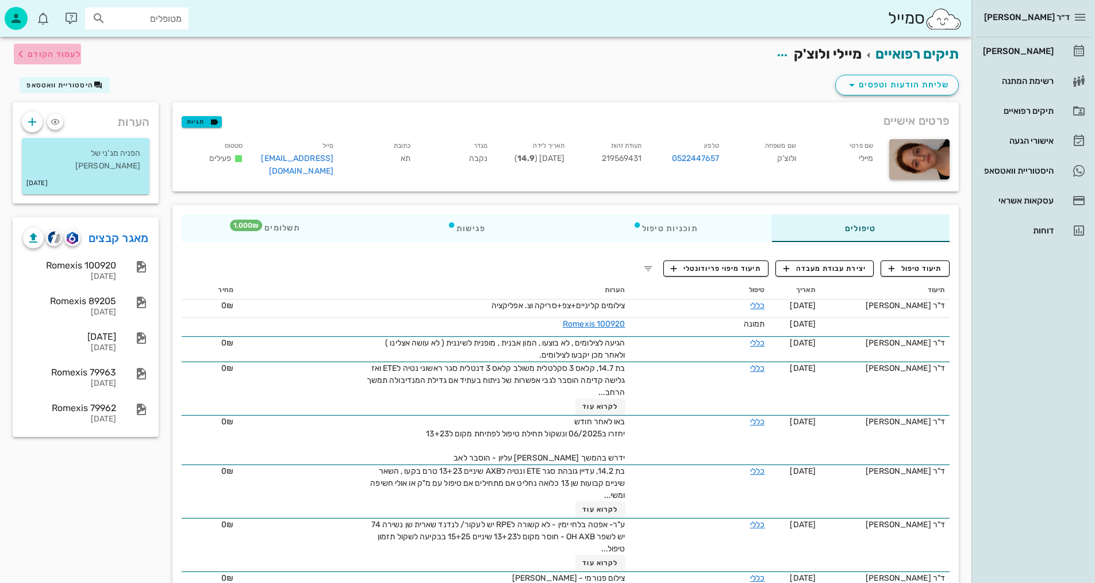
click at [48, 59] on span "לעמוד הקודם" at bounding box center [54, 54] width 53 height 10
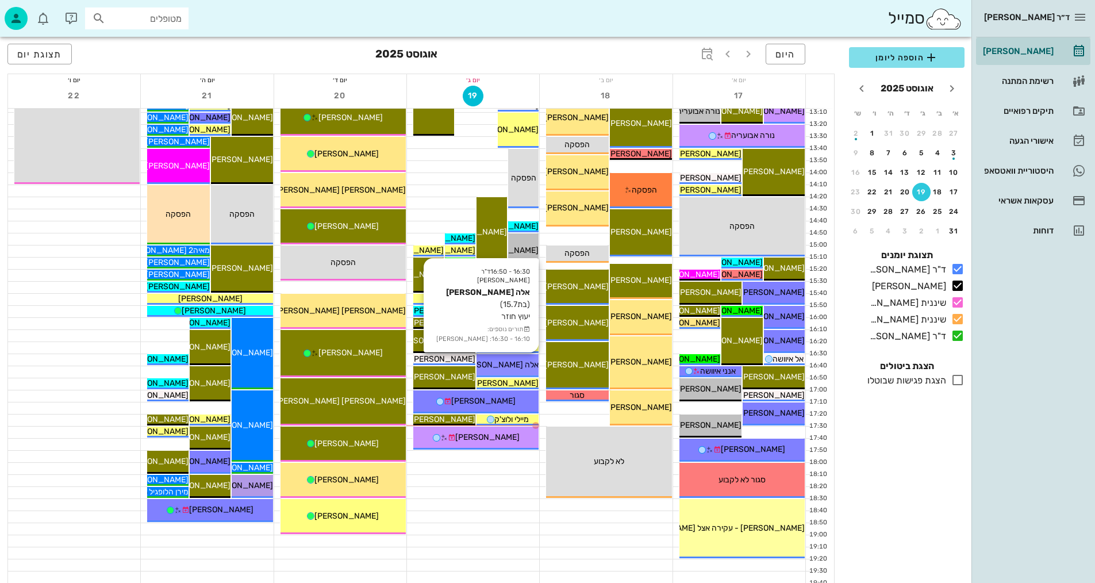
scroll to position [517, 0]
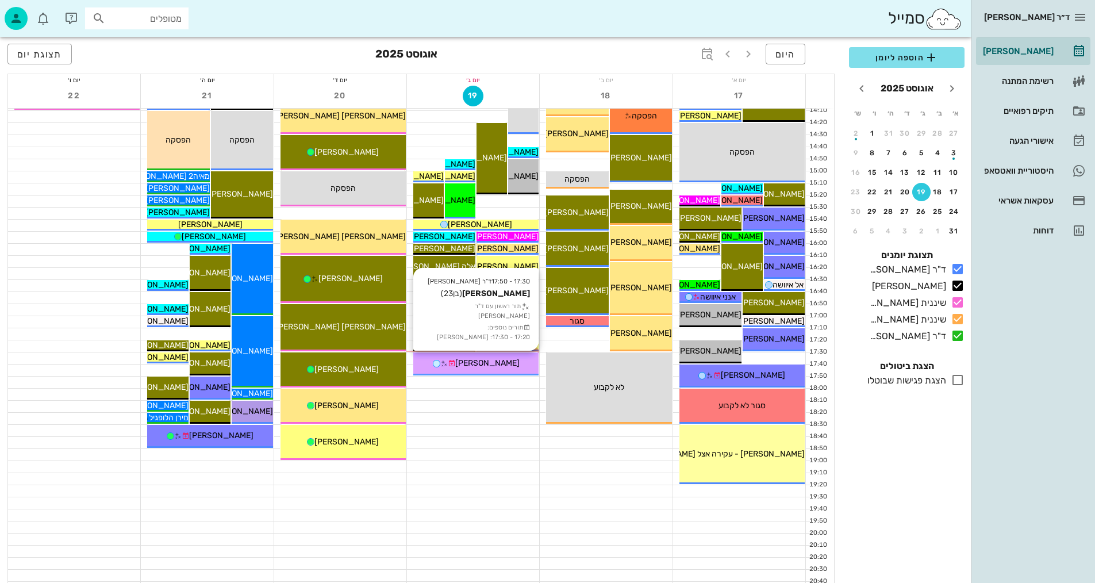
click at [478, 363] on span "[PERSON_NAME]" at bounding box center [487, 363] width 64 height 10
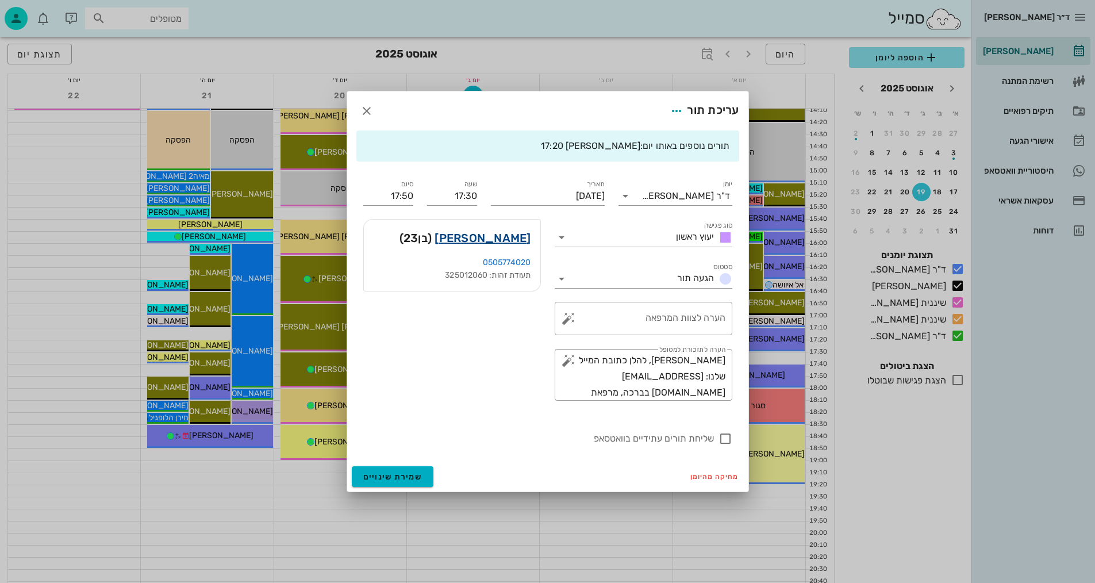
click at [515, 229] on link "[PERSON_NAME]" at bounding box center [482, 238] width 96 height 18
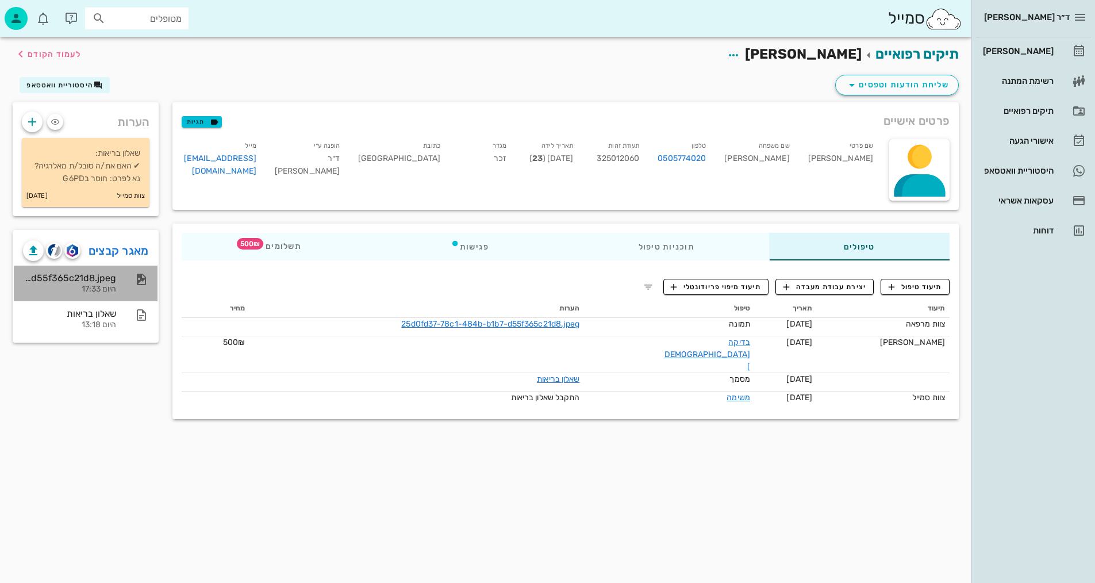
click at [140, 274] on icon at bounding box center [141, 279] width 14 height 14
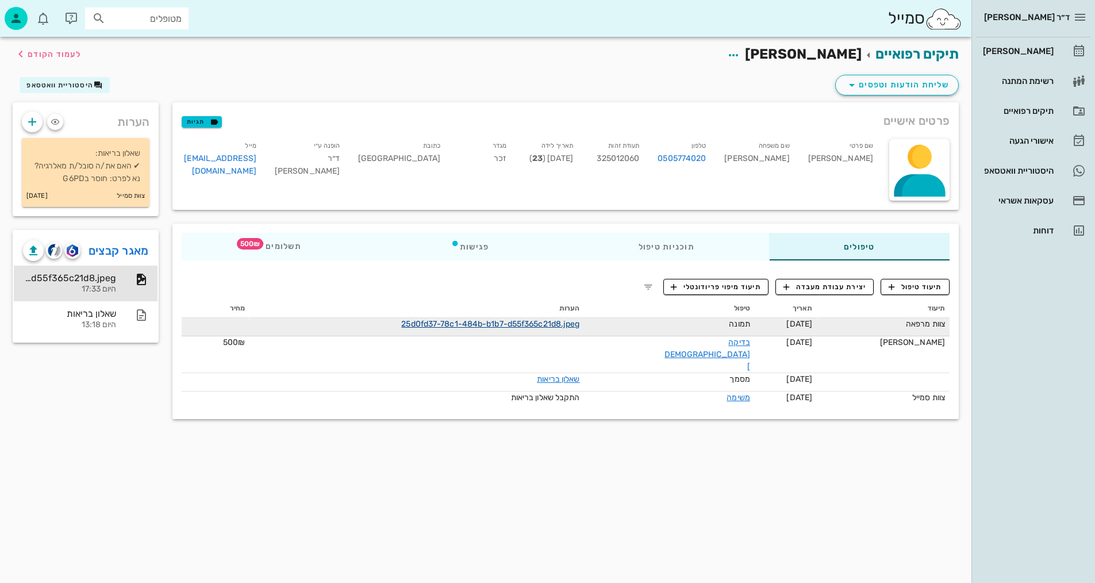
click at [579, 327] on link "25d0fd37-78c1-484b-b1b7-d55f365c21d8.jpeg" at bounding box center [490, 324] width 178 height 10
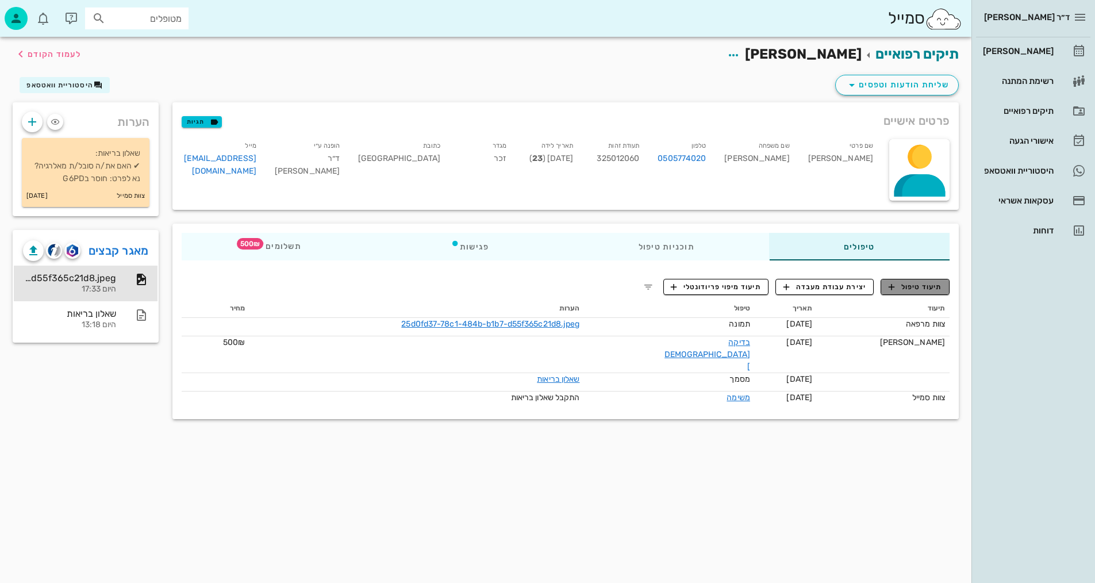
click at [907, 290] on span "תיעוד טיפול" at bounding box center [914, 287] width 53 height 10
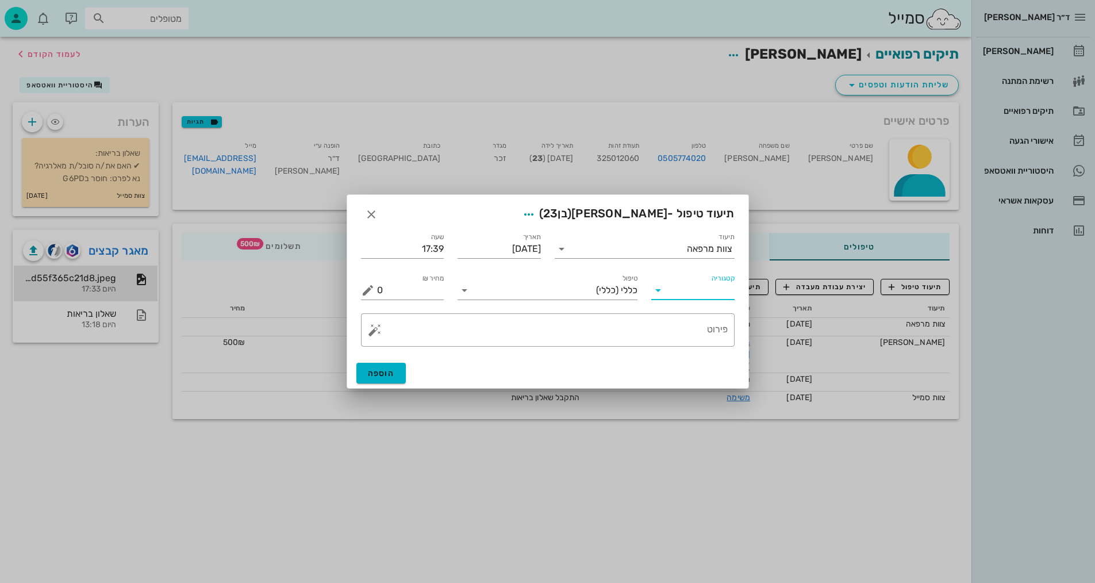
click at [699, 283] on input "קטגוריה" at bounding box center [701, 290] width 65 height 18
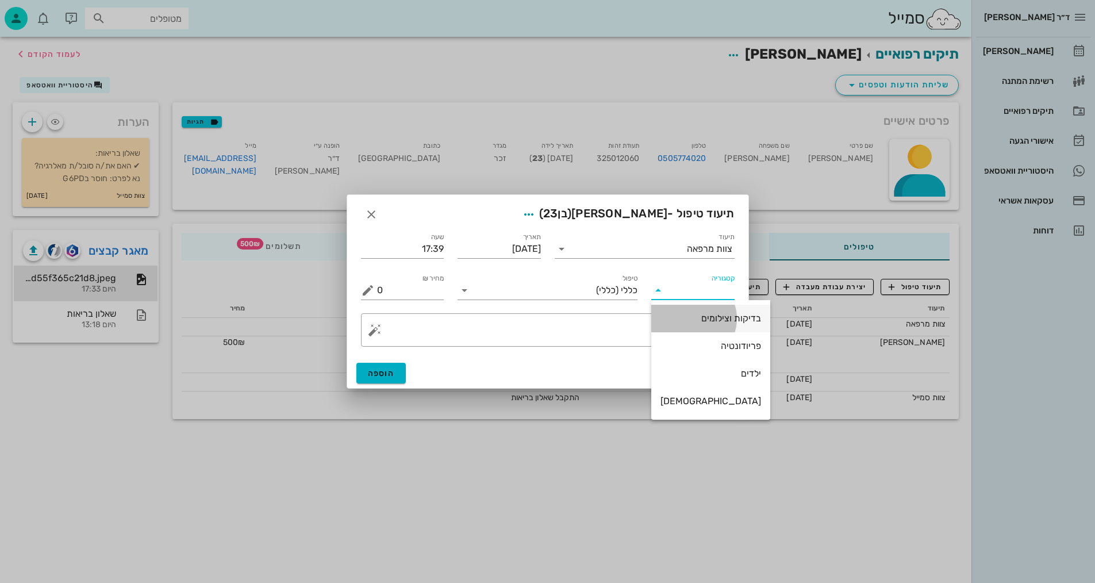
click at [721, 319] on div "בדיקות וצילומים" at bounding box center [710, 318] width 101 height 11
type input "בדיקות וצילומים"
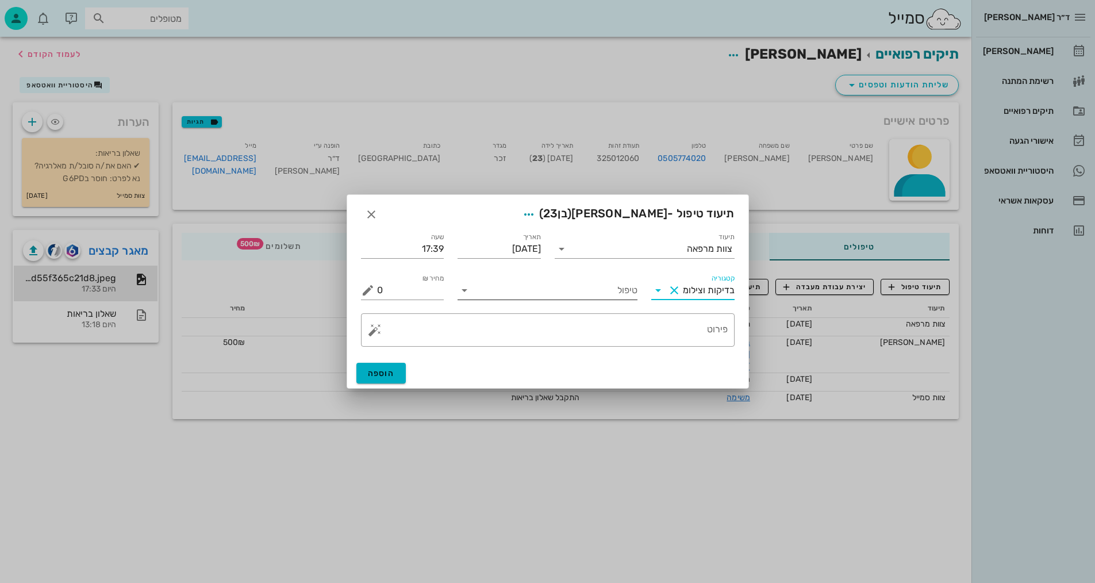
click at [621, 286] on input "טיפול" at bounding box center [556, 290] width 164 height 18
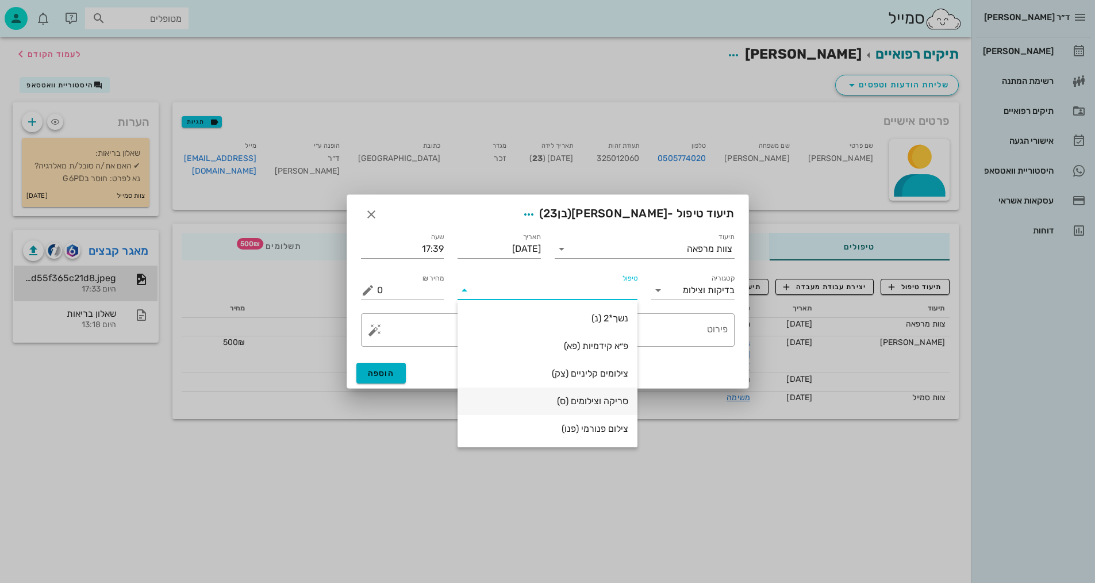
click at [613, 403] on div "סריקה וצילומים (ס)" at bounding box center [547, 400] width 161 height 11
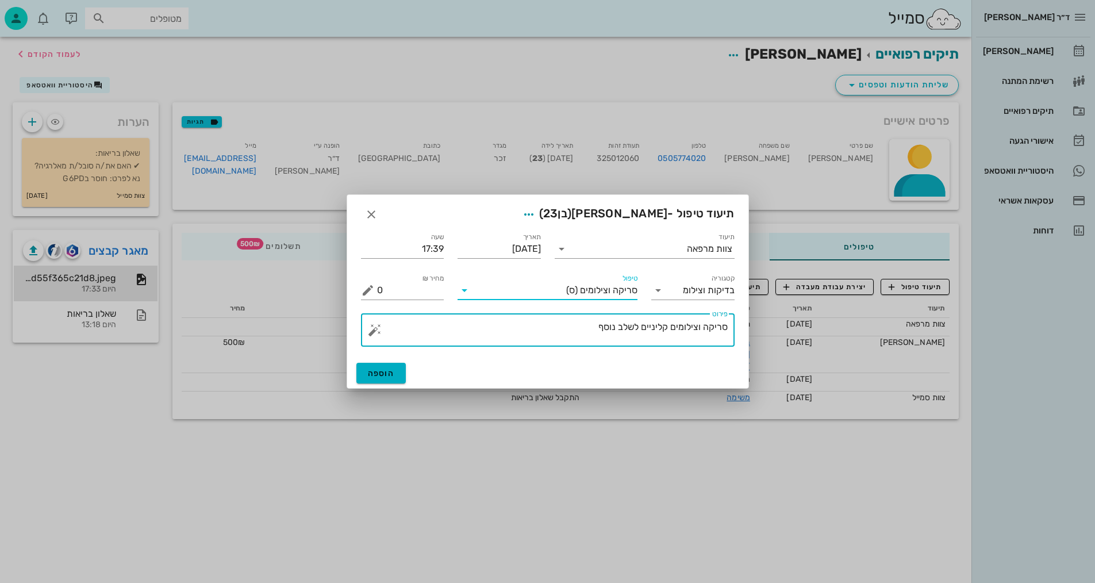
drag, startPoint x: 586, startPoint y: 334, endPoint x: 701, endPoint y: 319, distance: 116.5
click at [701, 319] on textarea "סריקה וצילומים קליניים לשלב נוסף" at bounding box center [552, 333] width 351 height 28
type textarea "[PERSON_NAME] ותמונת אפליקציה - [PERSON_NAME]"
click at [383, 371] on span "הוספה" at bounding box center [381, 373] width 27 height 10
